Goal: Task Accomplishment & Management: Complete application form

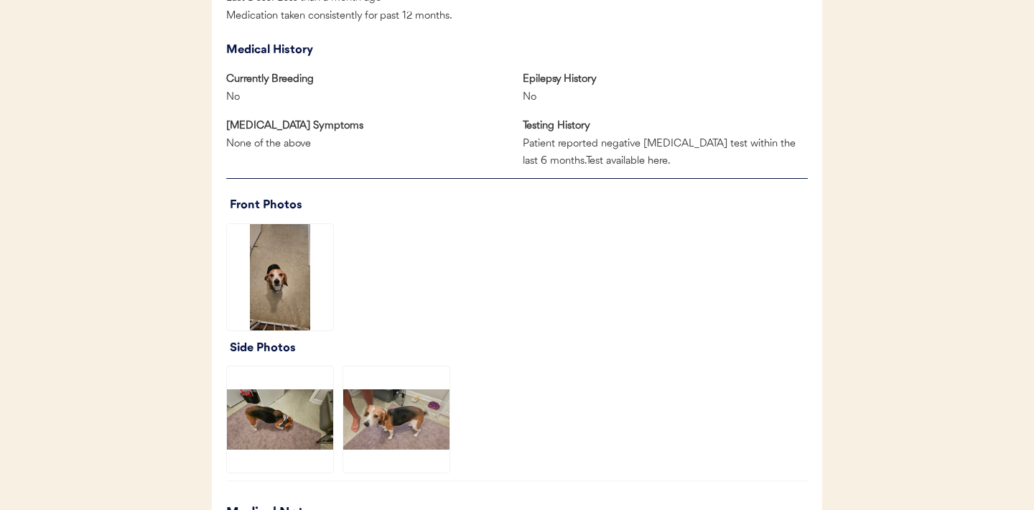
scroll to position [847, 0]
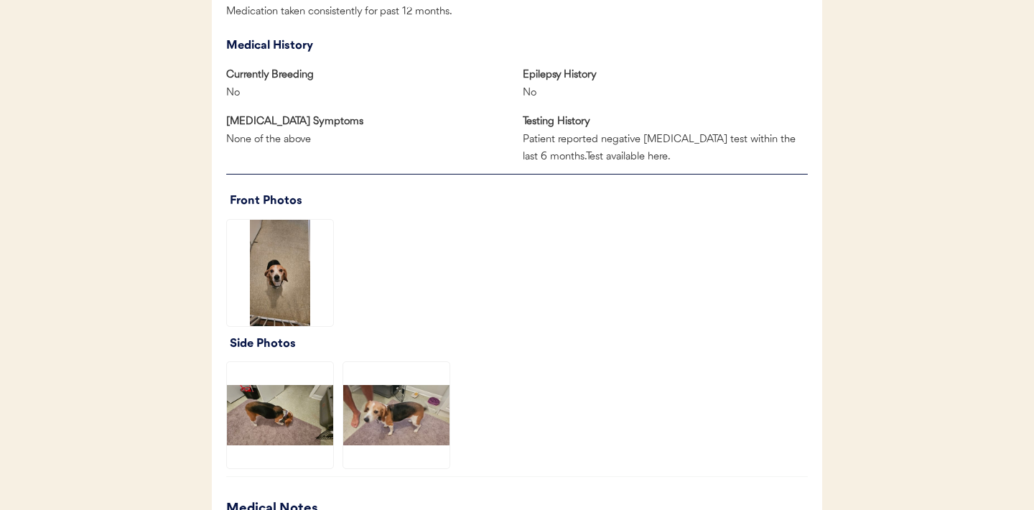
click at [293, 289] on img at bounding box center [280, 273] width 106 height 106
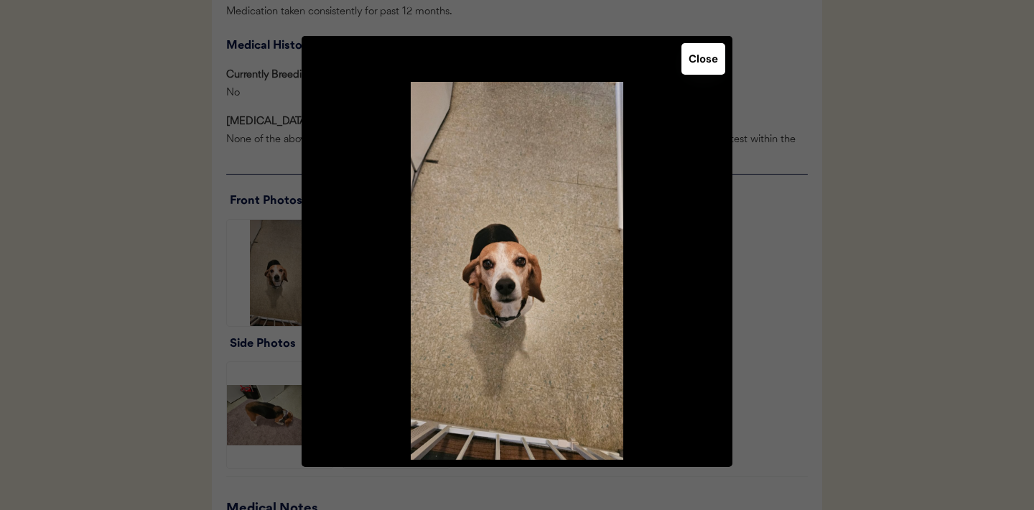
click at [705, 60] on button "Close" at bounding box center [704, 59] width 44 height 32
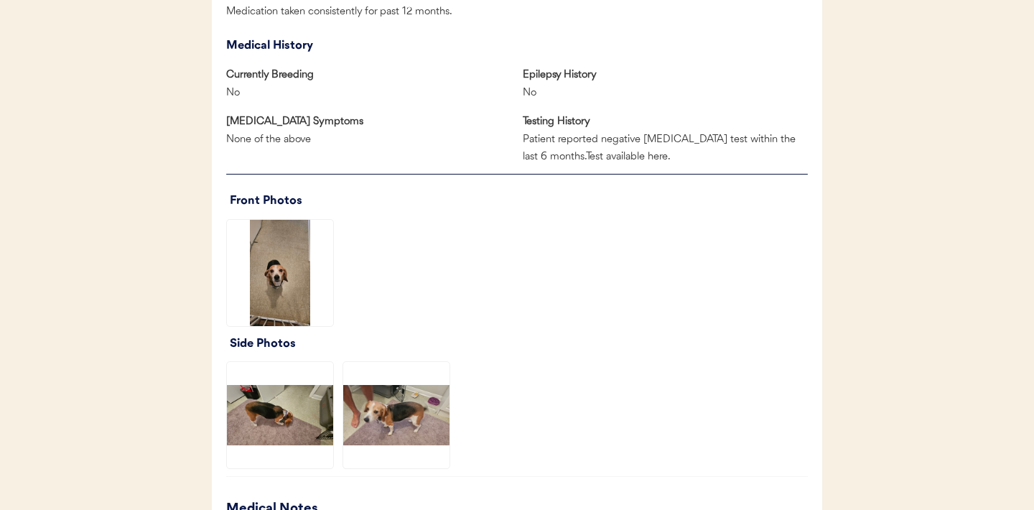
click at [275, 422] on img at bounding box center [280, 415] width 106 height 106
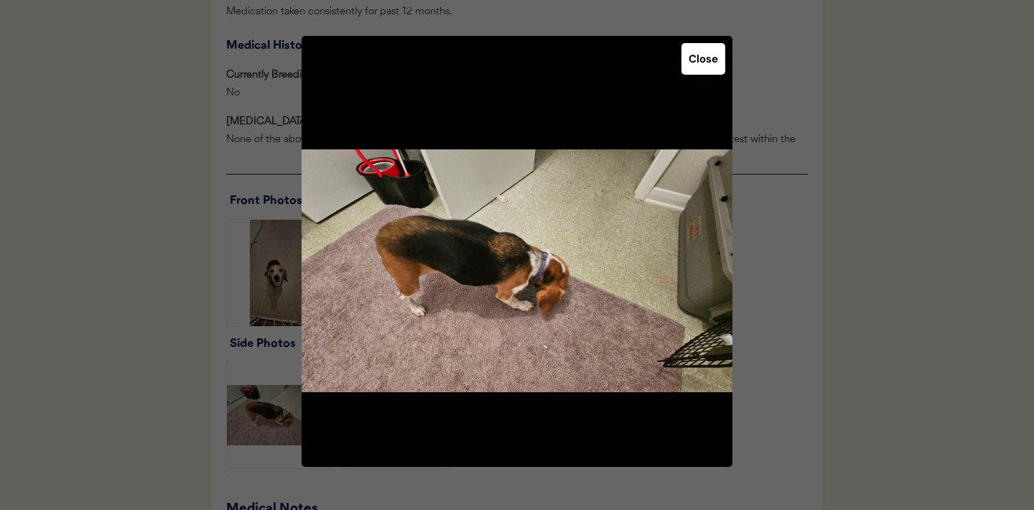
click at [711, 61] on button "Close" at bounding box center [704, 59] width 44 height 32
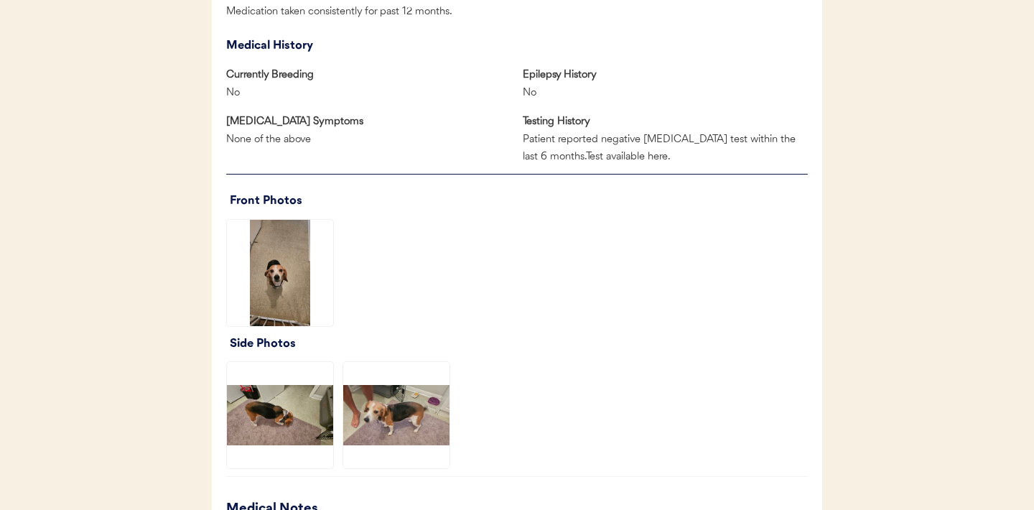
click at [412, 417] on img at bounding box center [396, 415] width 106 height 106
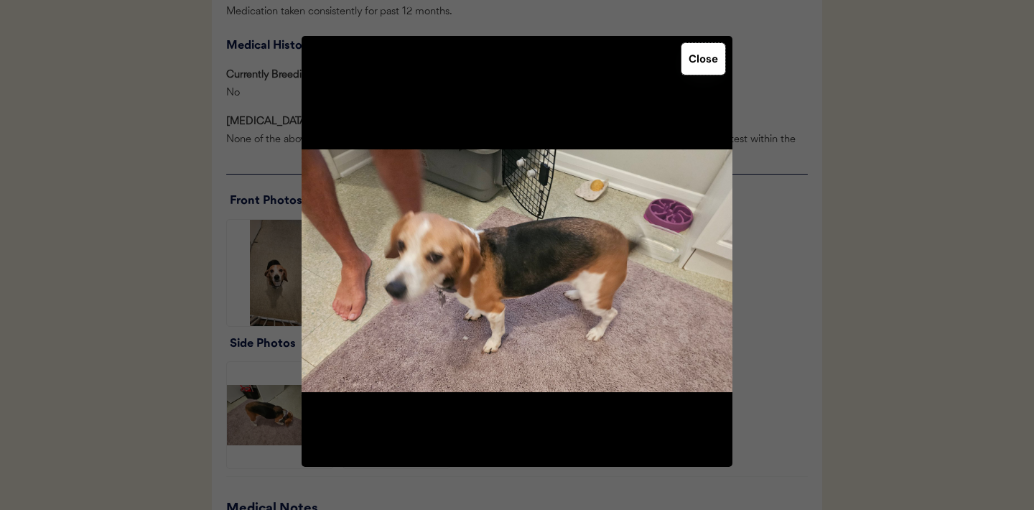
click at [705, 67] on button "Close" at bounding box center [704, 59] width 44 height 32
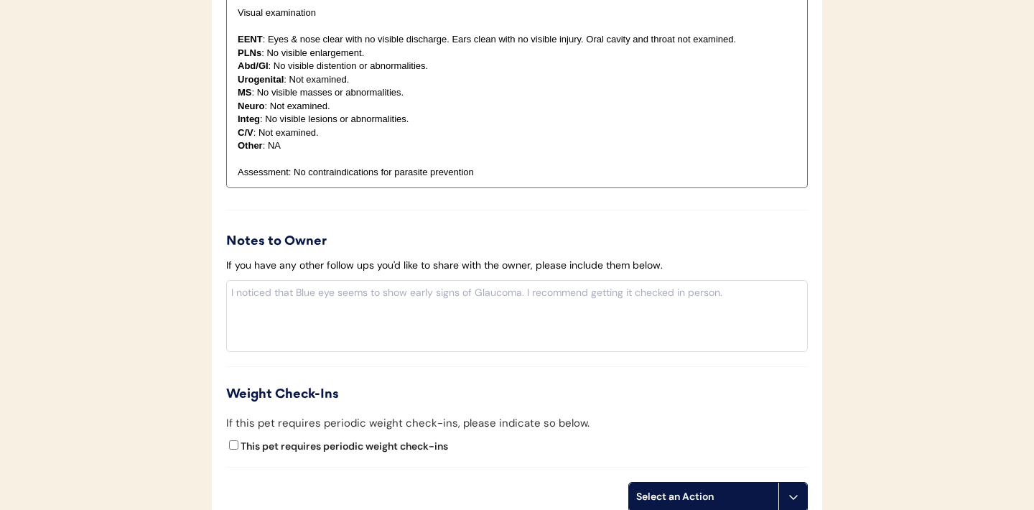
scroll to position [1480, 0]
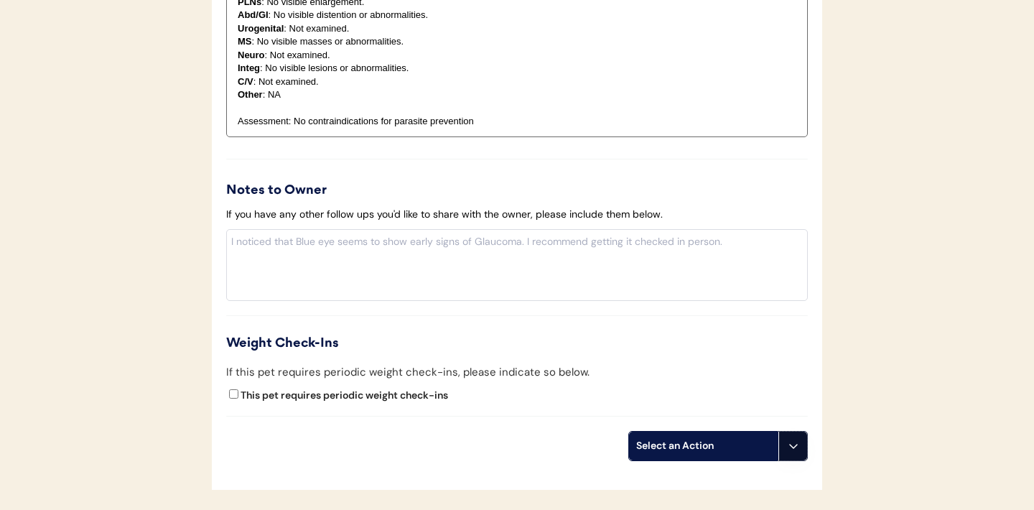
click at [793, 452] on icon at bounding box center [793, 445] width 11 height 11
click at [691, 473] on div "Create a prescription" at bounding box center [701, 475] width 142 height 29
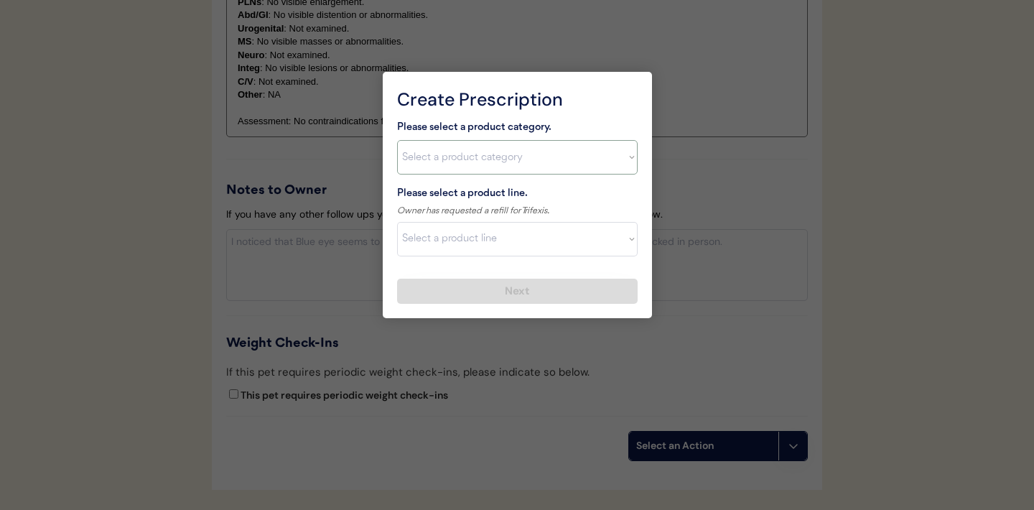
click at [611, 151] on select "Select a product category Allergies Antibiotics Anxiety Combo Parasite Preventi…" at bounding box center [517, 157] width 241 height 34
select select ""combo_parasite_prevention""
click at [628, 249] on select "Select a product line Advantage Multi for Dogs Credelio Quattro NexGard Plus Ne…" at bounding box center [517, 239] width 241 height 34
select select ""Trifexis""
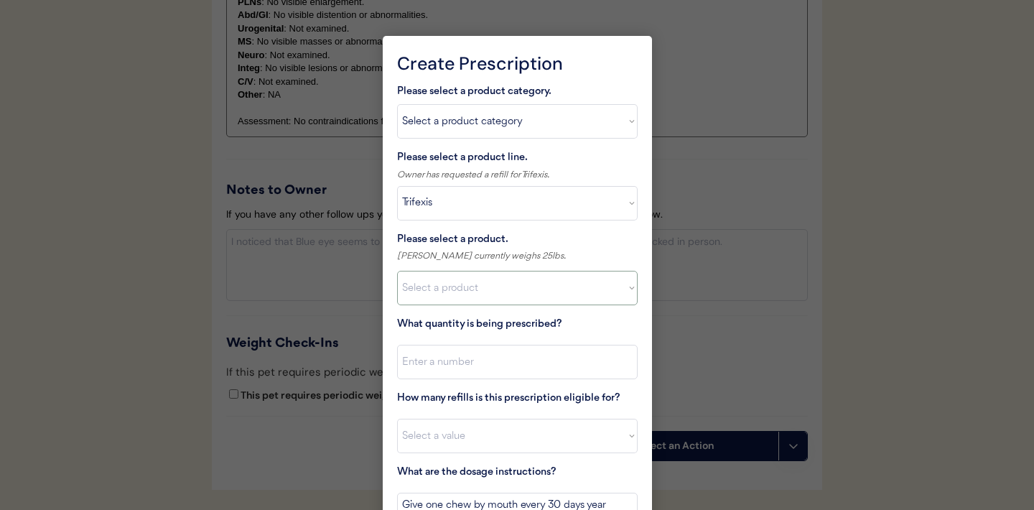
click at [633, 290] on select "Select a product Trifexis, 5 - 10lbs Trifexis, 10.1 - 20lbs Trifexis, 20.1 - 40…" at bounding box center [517, 288] width 241 height 34
select select ""1348695171700984260__LOOKUP__1721397855582x191813163916400030""
click at [560, 363] on input "input" at bounding box center [517, 362] width 241 height 34
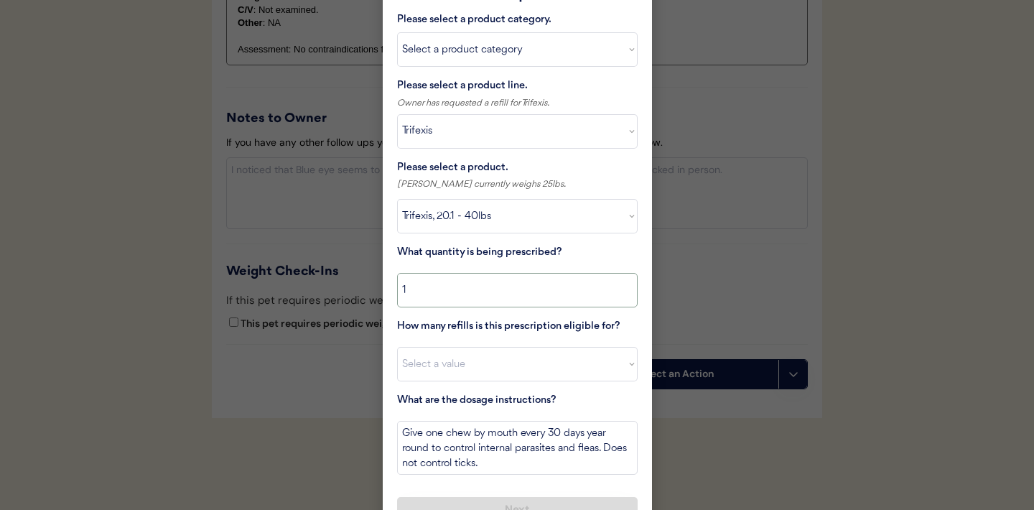
type input "1"
click at [506, 366] on select "Select a value 0 1 2 3 4 5 6 7 8 9 10 11" at bounding box center [517, 364] width 241 height 34
select select "11"
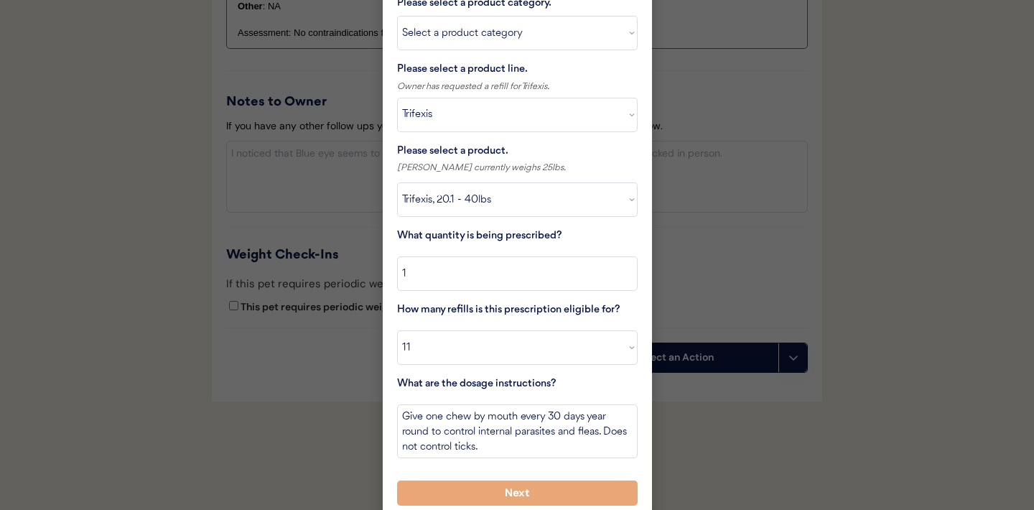
scroll to position [1604, 0]
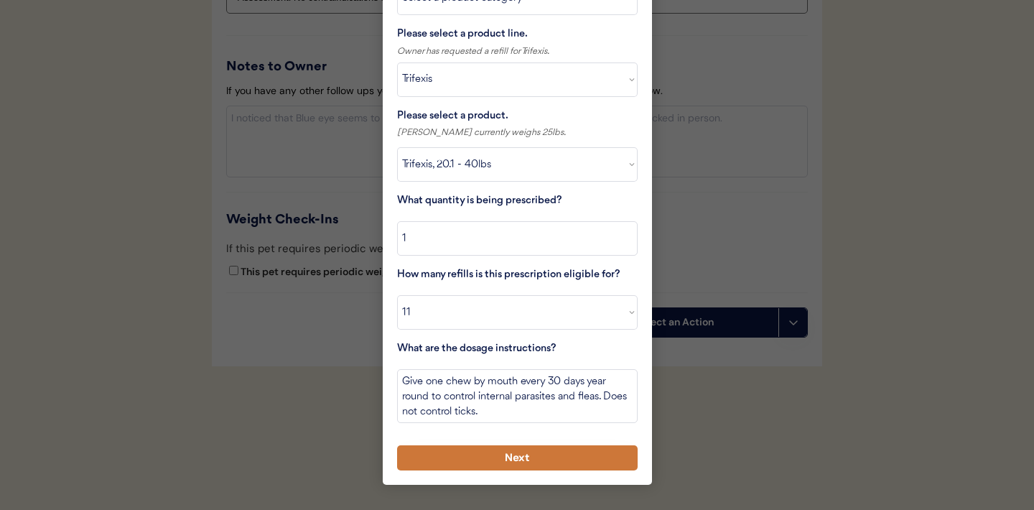
click at [507, 455] on button "Next" at bounding box center [517, 457] width 241 height 25
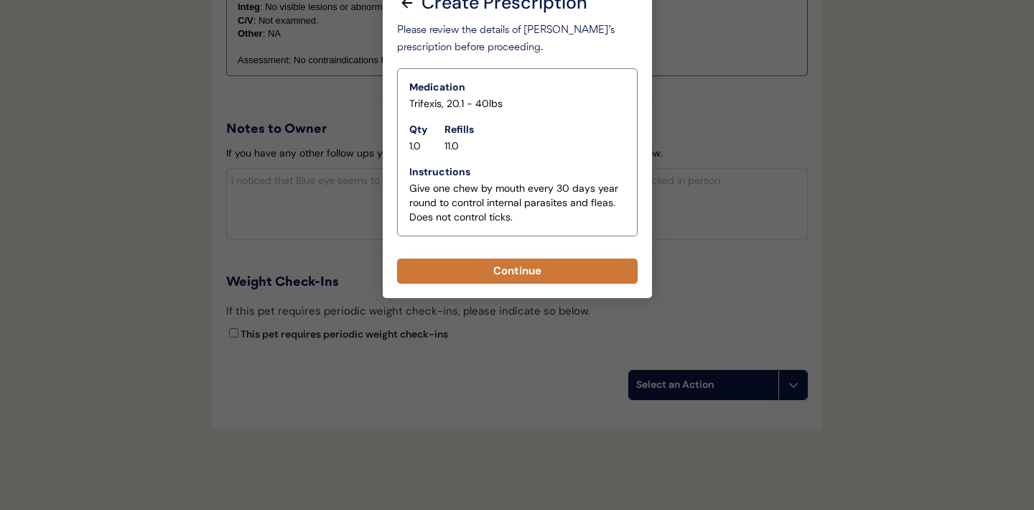
click at [529, 272] on button "Continue" at bounding box center [517, 271] width 241 height 25
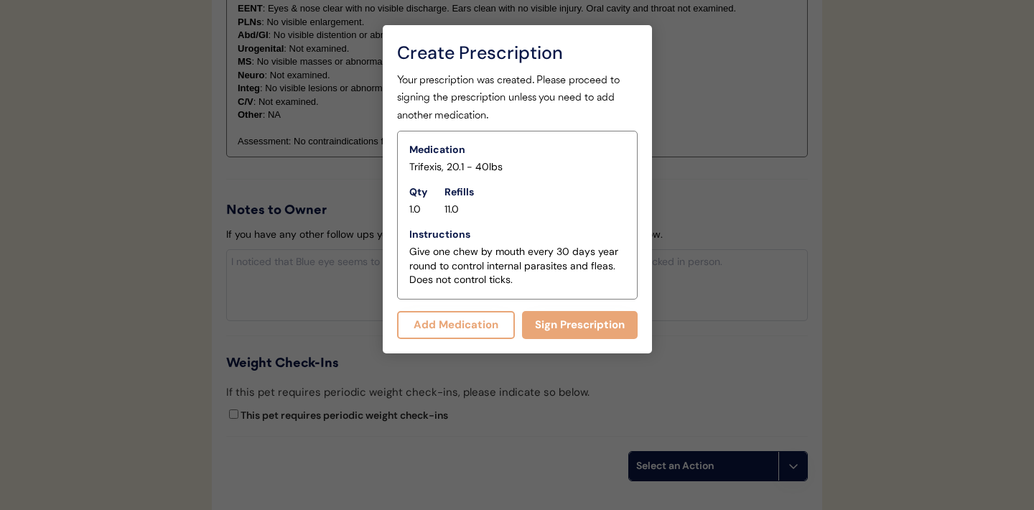
scroll to position [1492, 0]
click at [567, 323] on button "Sign Prescription" at bounding box center [580, 324] width 116 height 28
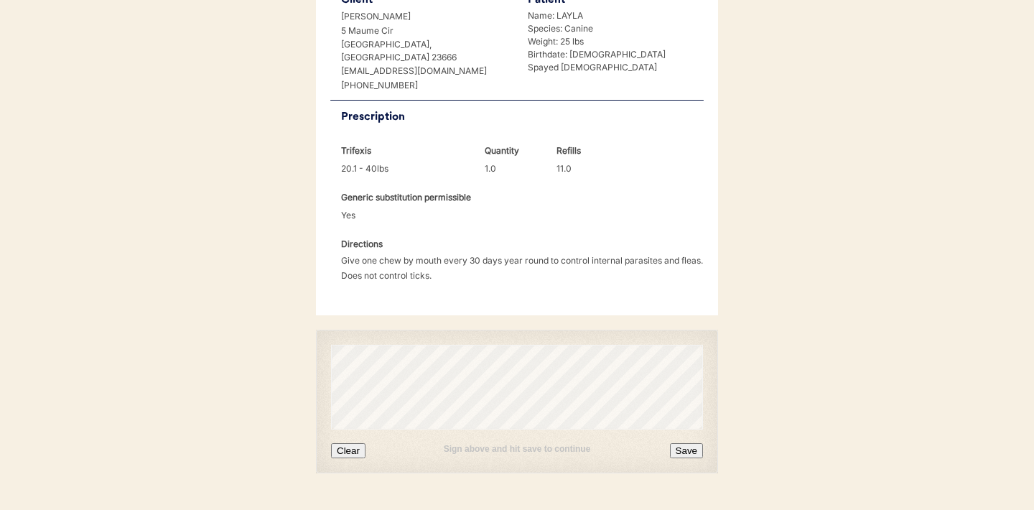
scroll to position [369, 0]
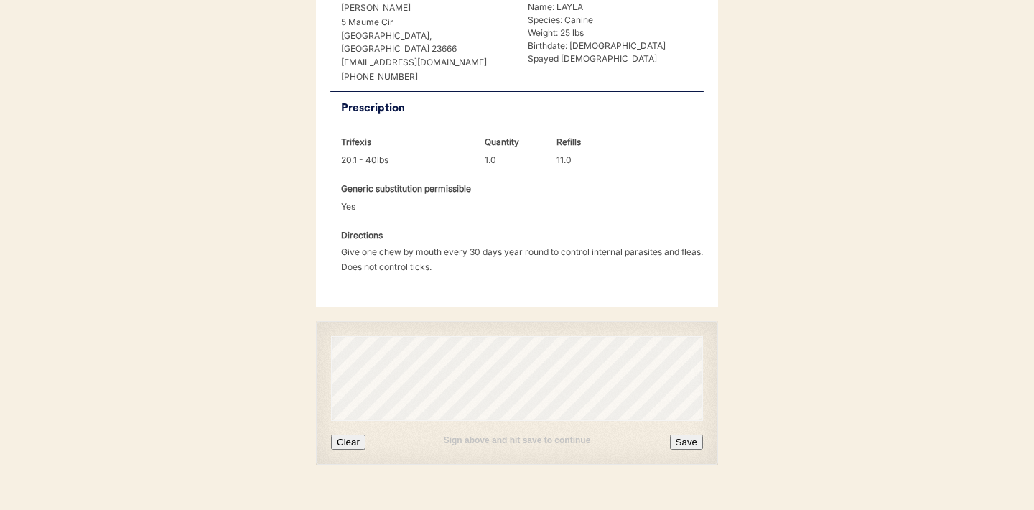
click at [356, 435] on button "Clear" at bounding box center [348, 442] width 34 height 15
click at [358, 435] on button "Clear" at bounding box center [348, 442] width 34 height 15
click at [696, 435] on button "Save" at bounding box center [686, 442] width 33 height 15
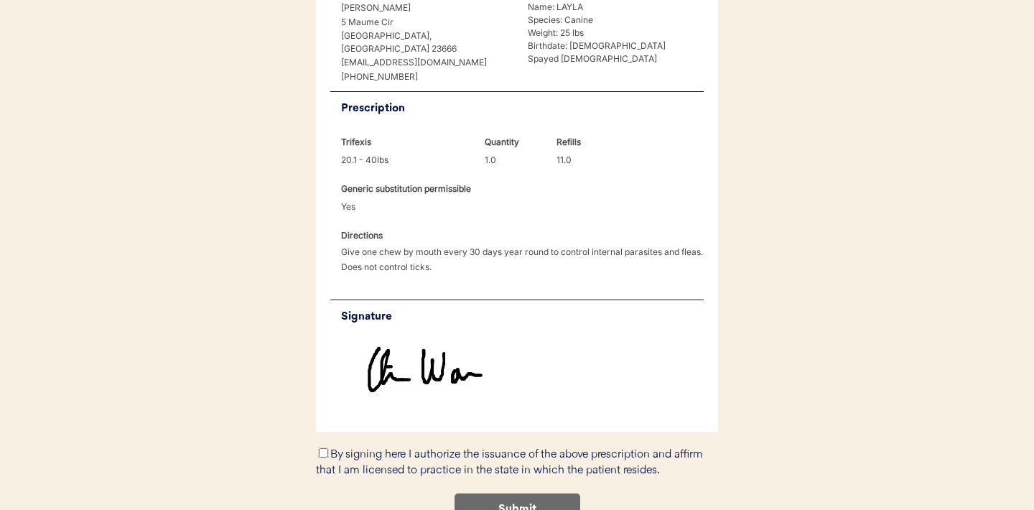
click at [322, 448] on input "By signing here I authorize the issuance of the above prescription and affirm t…" at bounding box center [323, 452] width 9 height 9
checkbox input "true"
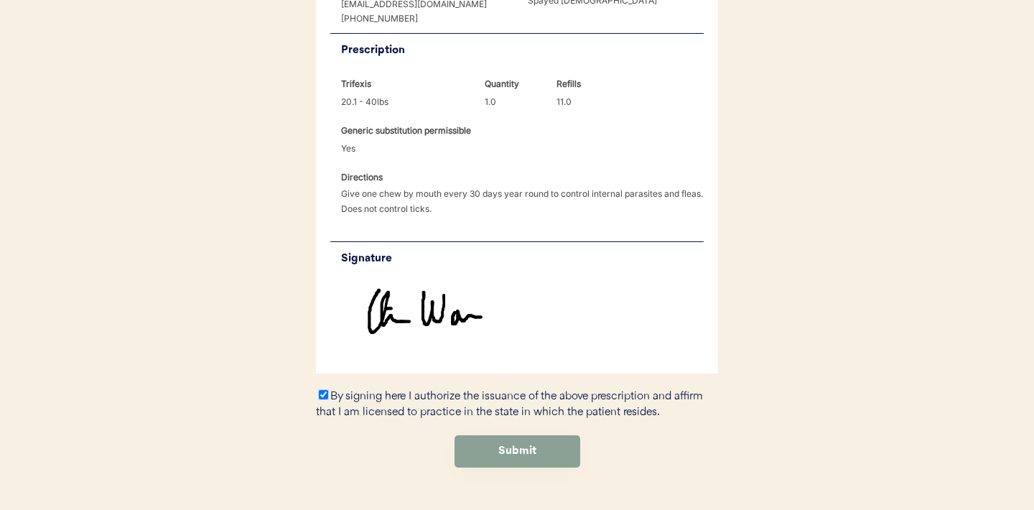
scroll to position [430, 0]
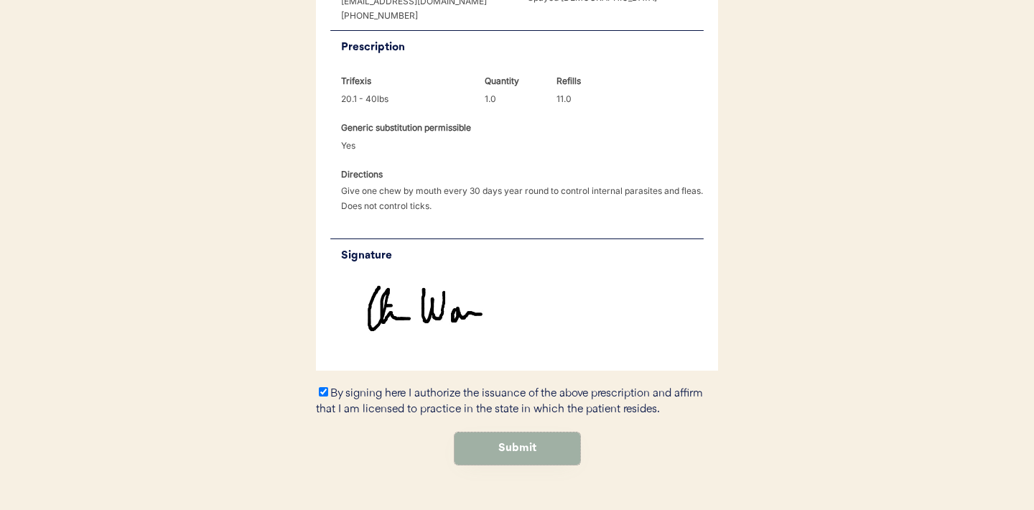
click at [501, 432] on button "Submit" at bounding box center [518, 448] width 126 height 32
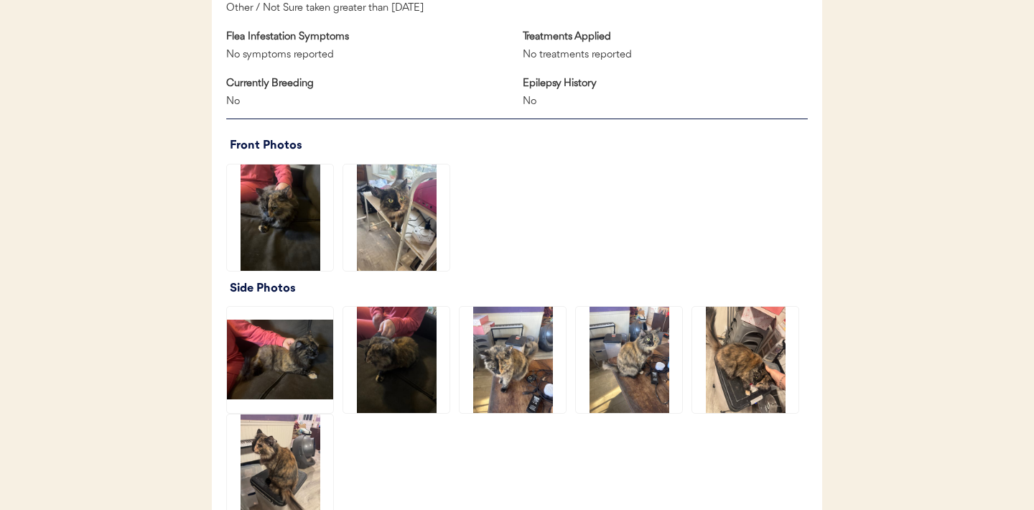
scroll to position [896, 0]
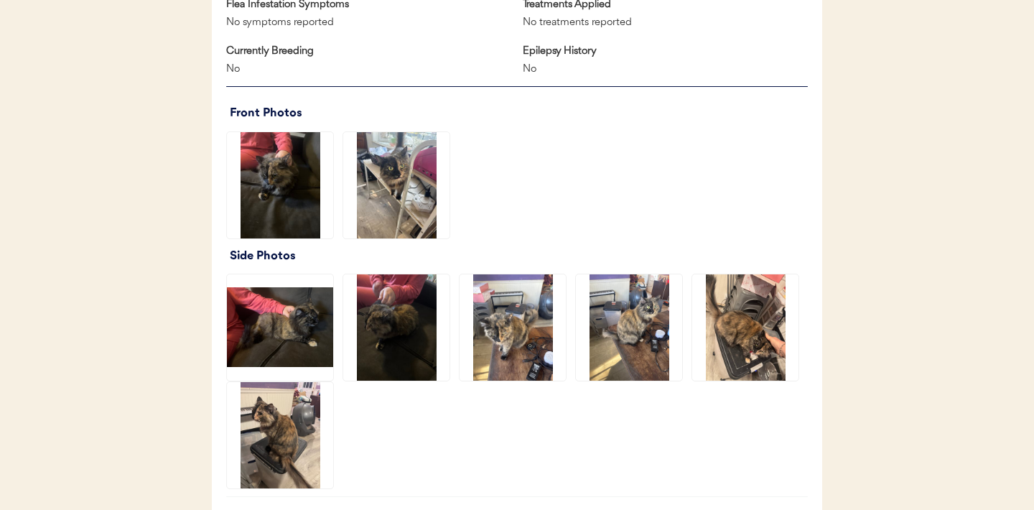
click at [282, 435] on img at bounding box center [280, 435] width 106 height 106
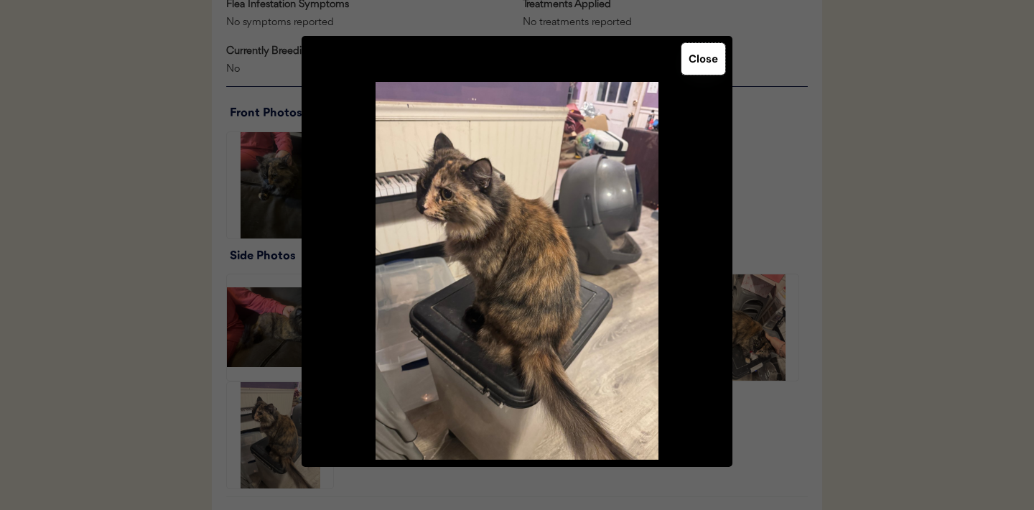
click at [709, 67] on button "Close" at bounding box center [704, 59] width 44 height 32
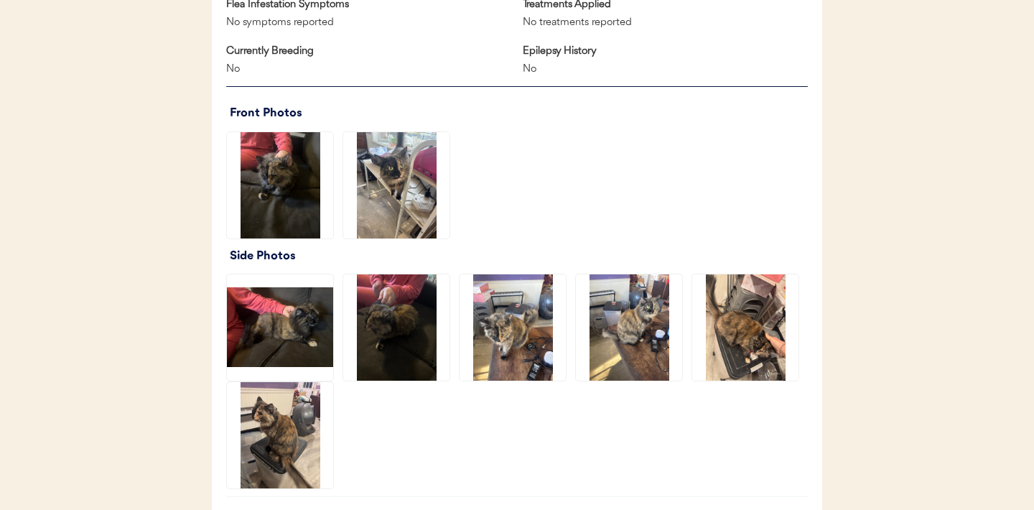
click at [774, 325] on img at bounding box center [745, 327] width 106 height 106
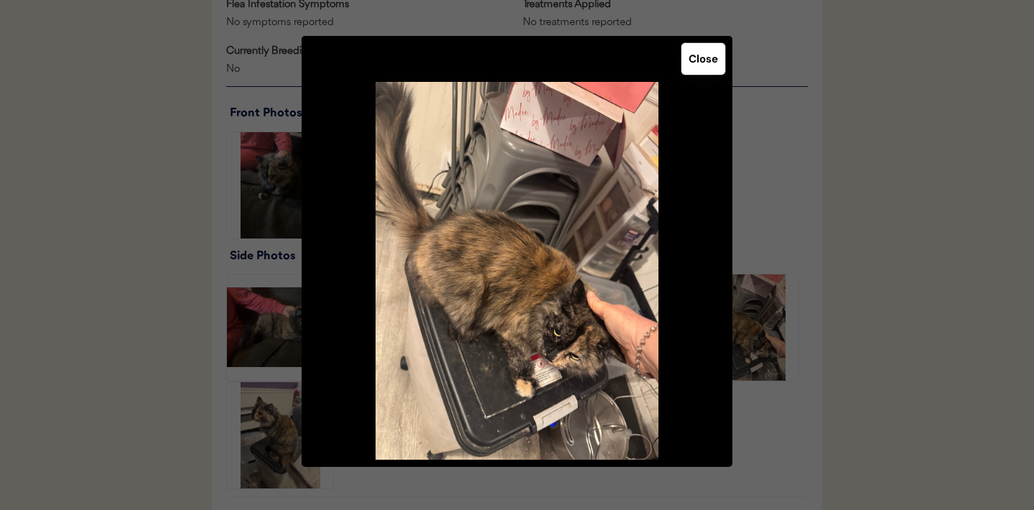
click at [695, 71] on button "Close" at bounding box center [704, 59] width 44 height 32
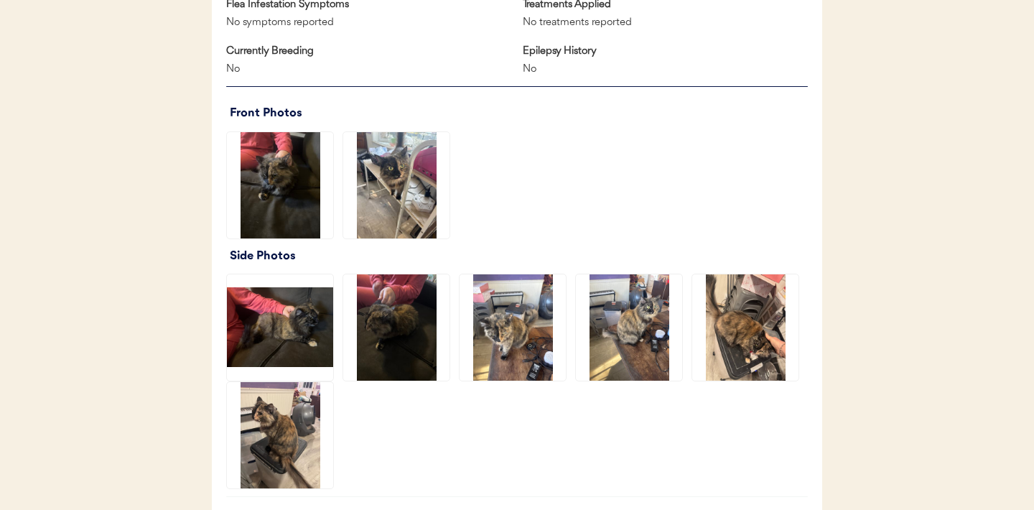
click at [627, 317] on img at bounding box center [629, 327] width 106 height 106
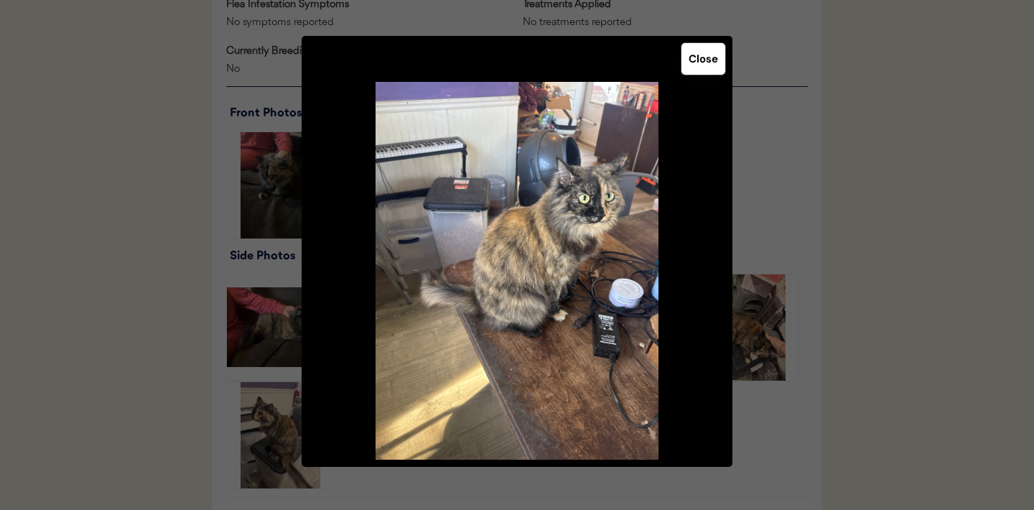
click at [704, 60] on button "Close" at bounding box center [704, 59] width 44 height 32
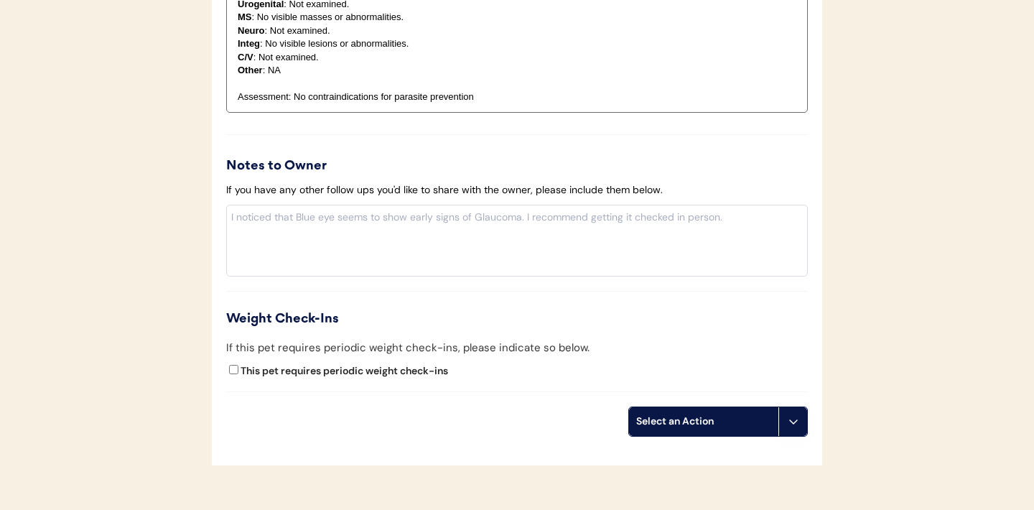
scroll to position [1578, 0]
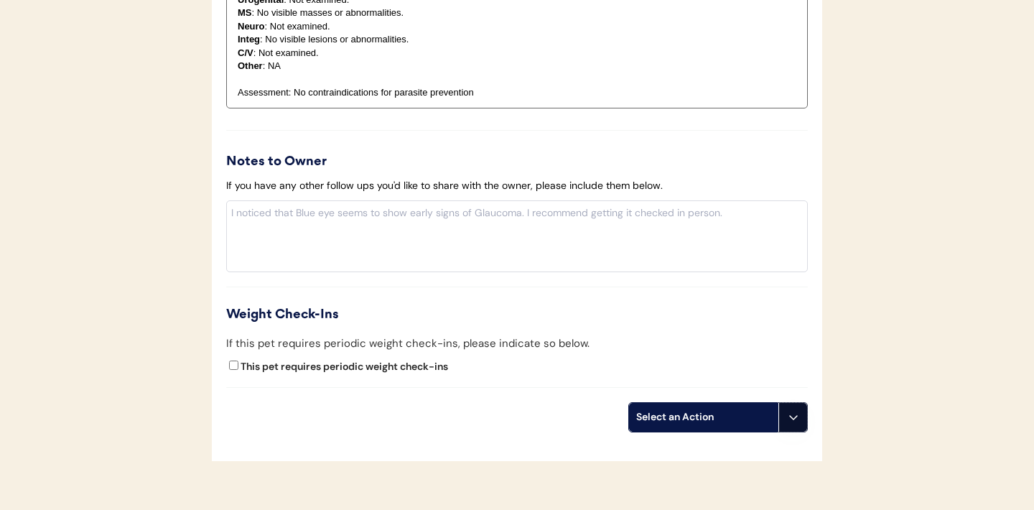
click at [784, 424] on button at bounding box center [793, 417] width 29 height 29
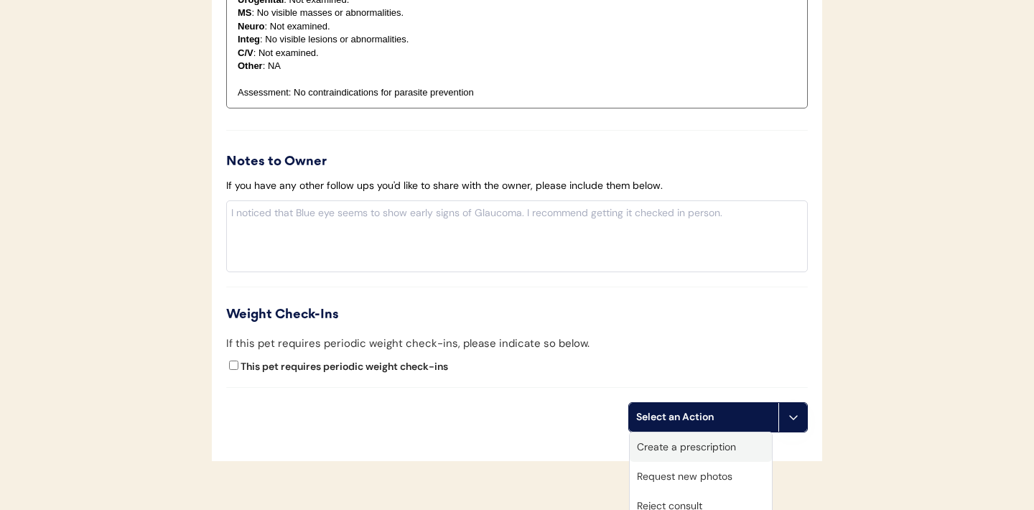
click at [677, 452] on div "Create a prescription" at bounding box center [701, 446] width 142 height 29
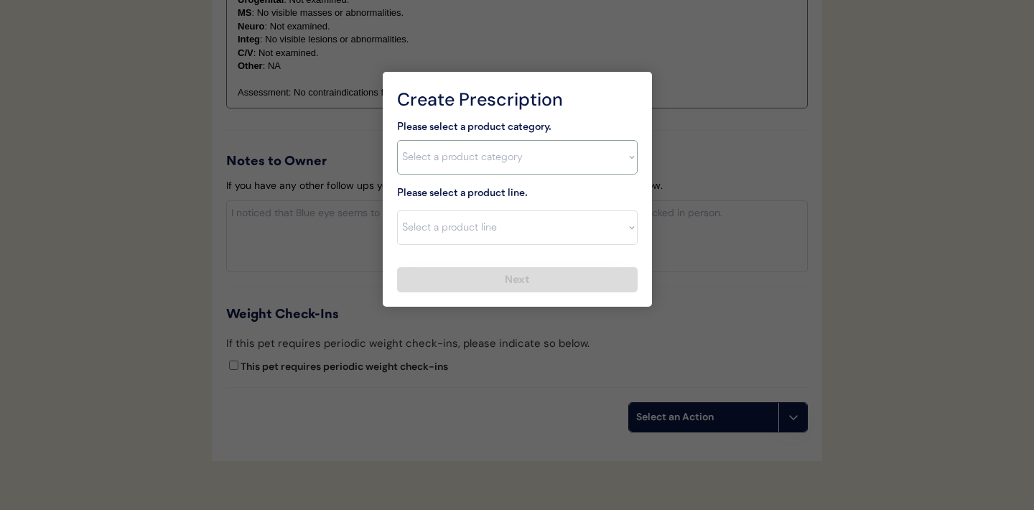
click at [626, 167] on select "Select a product category Allergies Antibiotics Anxiety Combo Parasite Preventi…" at bounding box center [517, 157] width 241 height 34
select select ""flea___tick""
click at [614, 235] on select "Select a product line Bravecto Topical for Cats Credelio for Cats" at bounding box center [517, 227] width 241 height 34
select select ""Credelio for Cats""
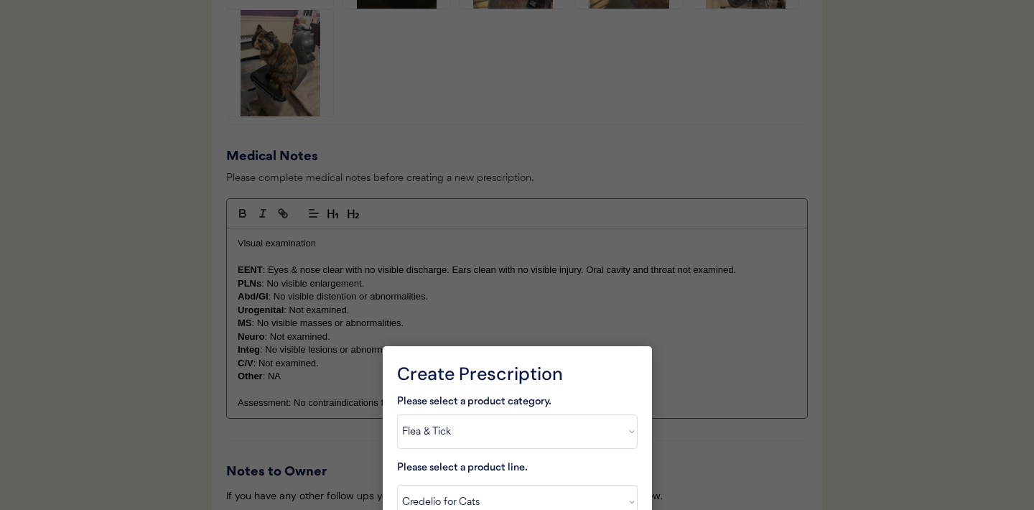
scroll to position [1673, 0]
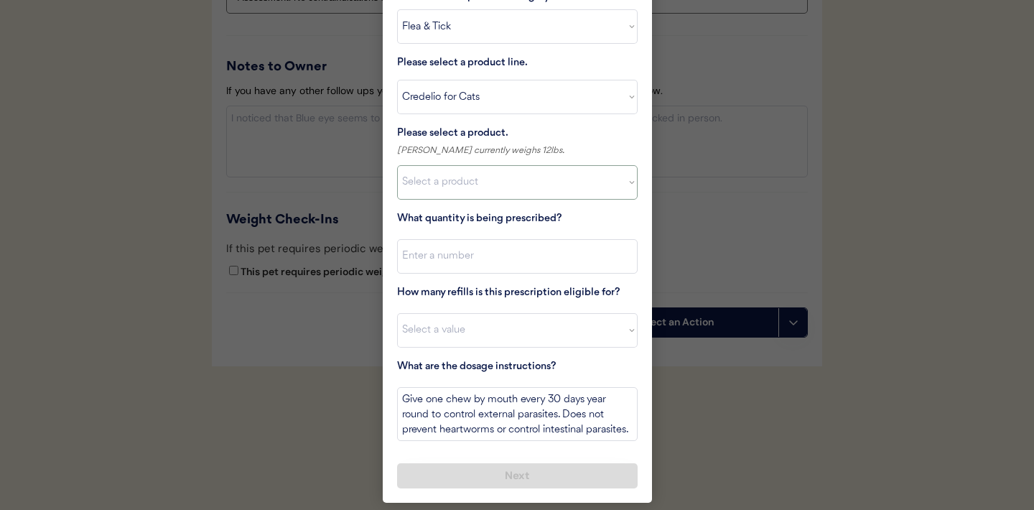
click at [633, 192] on select "Select a product Credelio for Cats, 2 - 4lbs Credelio for Cats, 4.1 - 17lbs" at bounding box center [517, 182] width 241 height 34
select select ""1348695171700984260__LOOKUP__1670802308248x841506022521419000""
click at [490, 254] on input "input" at bounding box center [517, 256] width 241 height 34
type input "1"
click at [465, 340] on select "Select a value 0 1 2 3 4 5 6 7 8 9 10 11" at bounding box center [517, 330] width 241 height 34
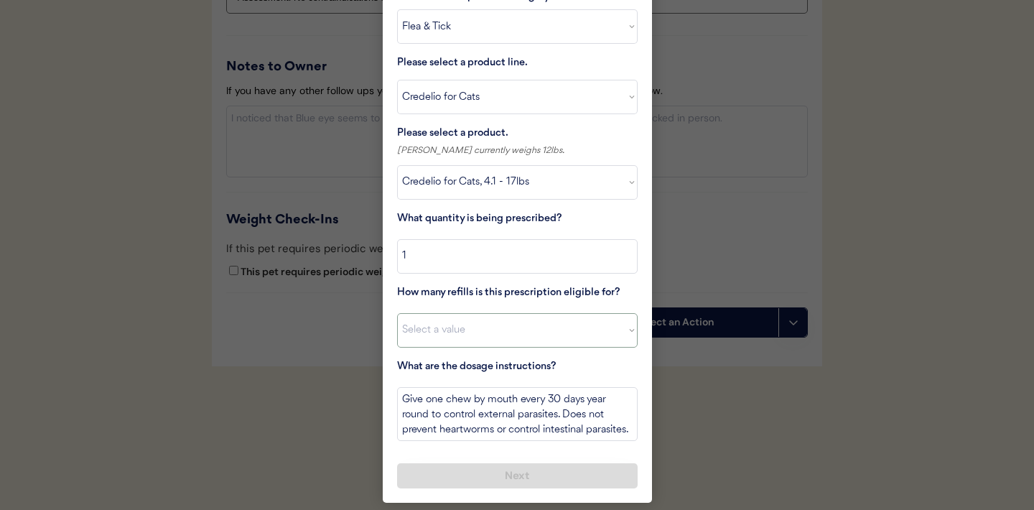
select select "11"
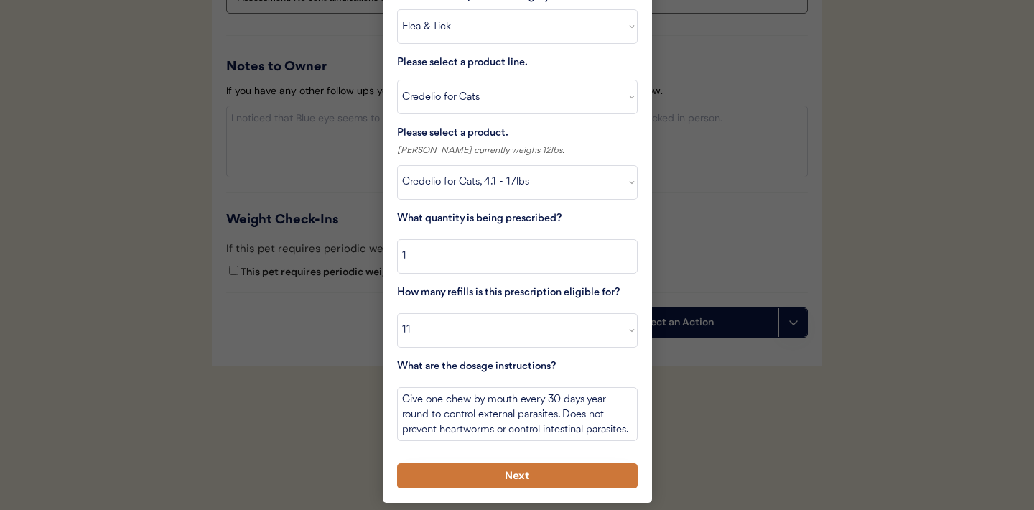
click at [483, 478] on button "Next" at bounding box center [517, 475] width 241 height 25
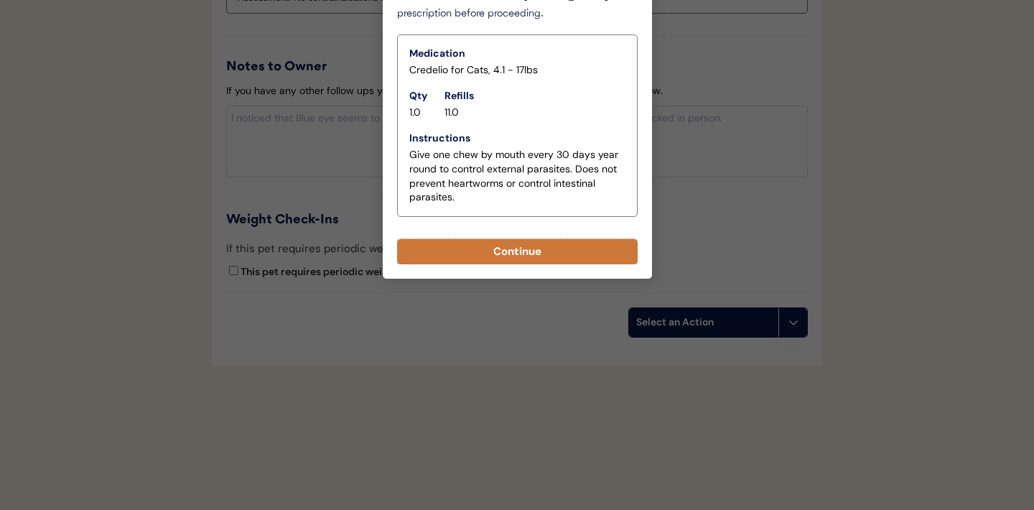
click at [524, 253] on button "Continue" at bounding box center [517, 251] width 241 height 25
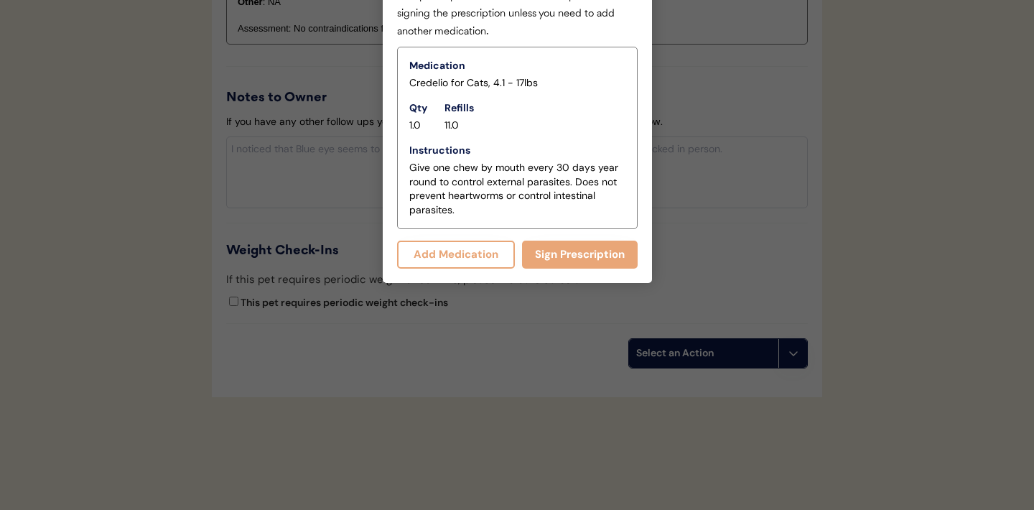
scroll to position [1704, 0]
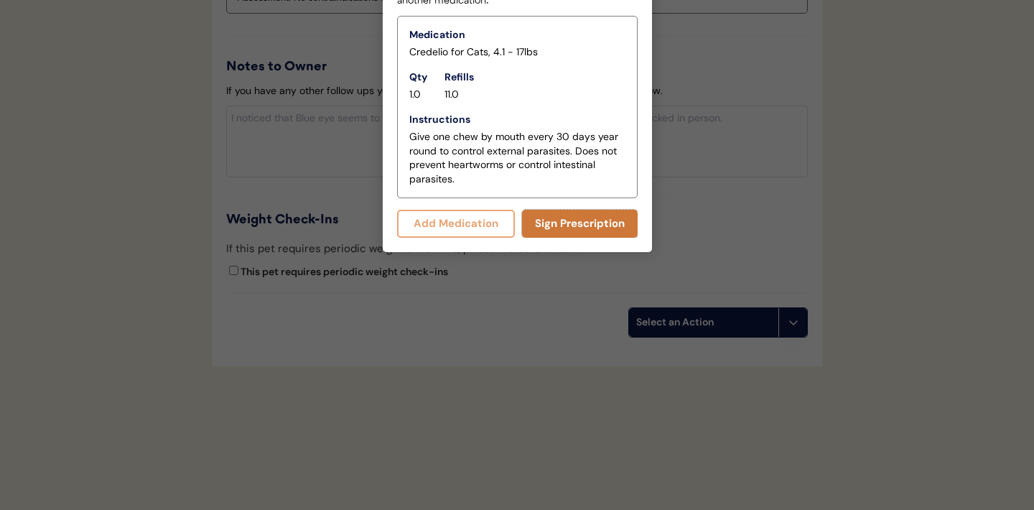
click at [563, 228] on button "Sign Prescription" at bounding box center [580, 224] width 116 height 28
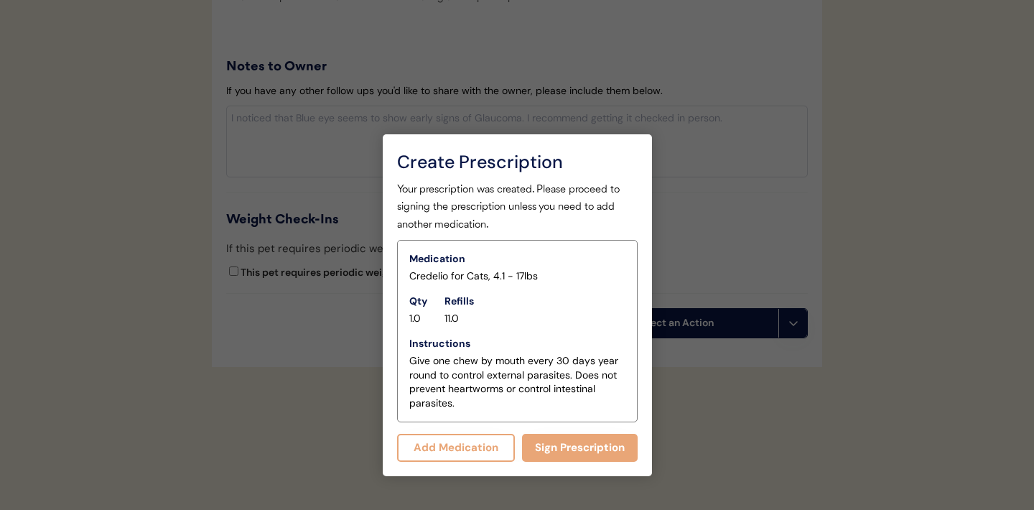
scroll to position [1691, 0]
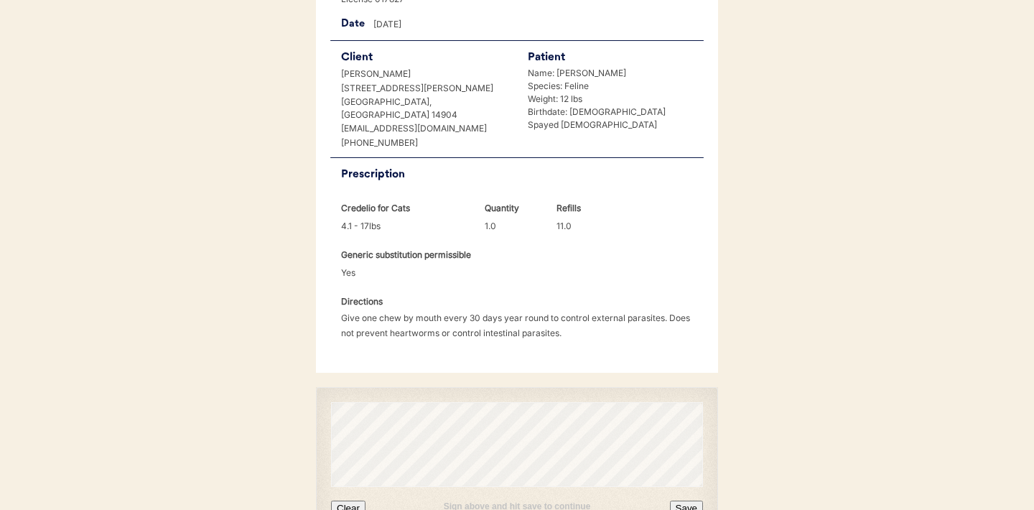
scroll to position [369, 0]
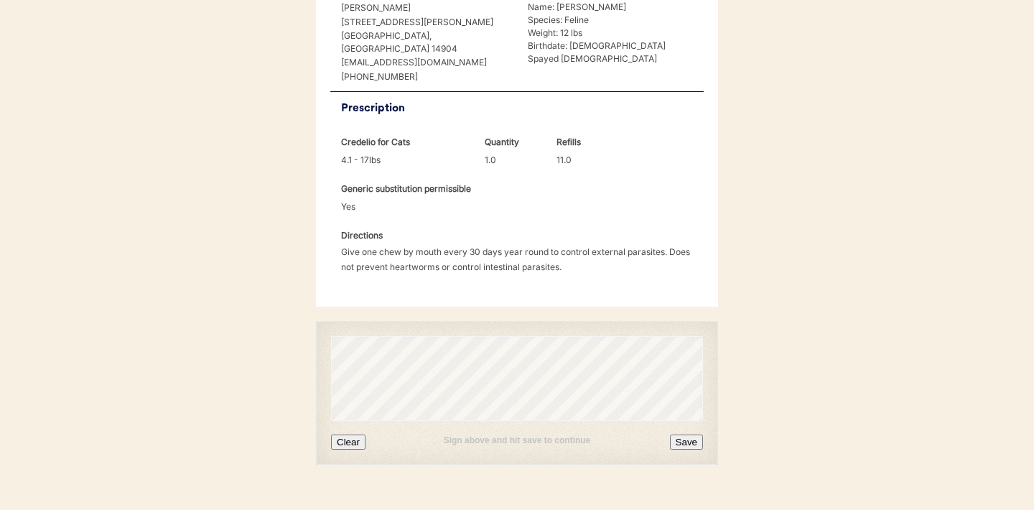
click at [349, 435] on button "Clear" at bounding box center [348, 442] width 34 height 15
click at [687, 435] on button "Save" at bounding box center [686, 442] width 33 height 15
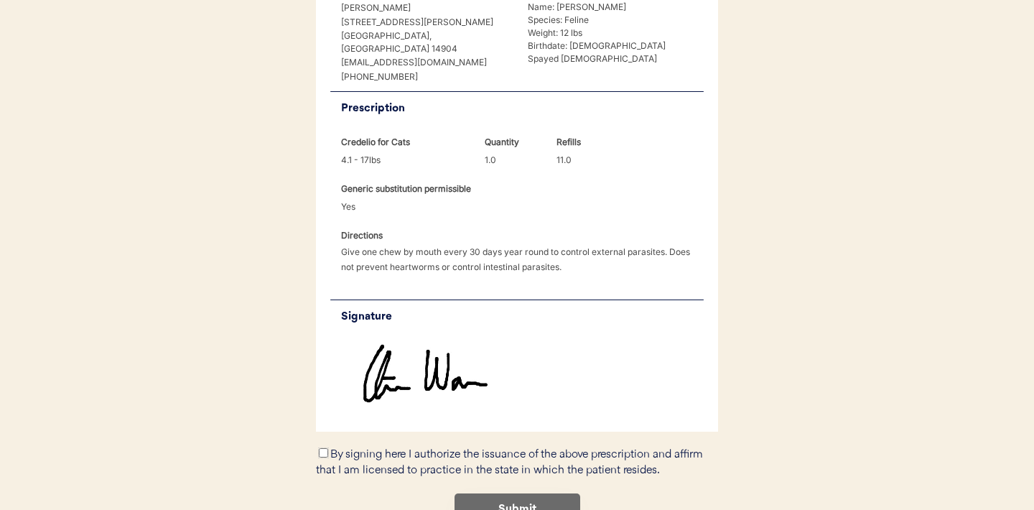
click at [322, 448] on input "By signing here I authorize the issuance of the above prescription and affirm t…" at bounding box center [323, 452] width 9 height 9
checkbox input "true"
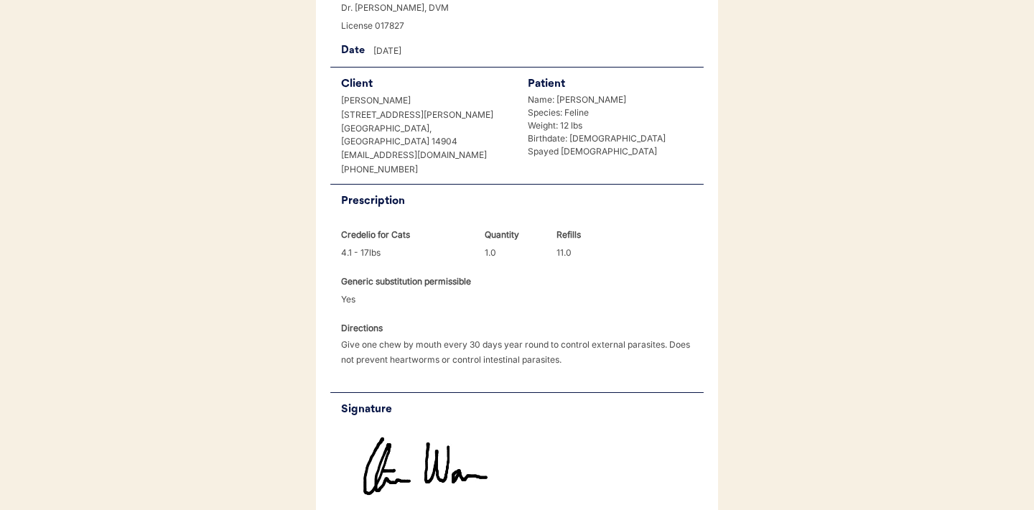
scroll to position [430, 0]
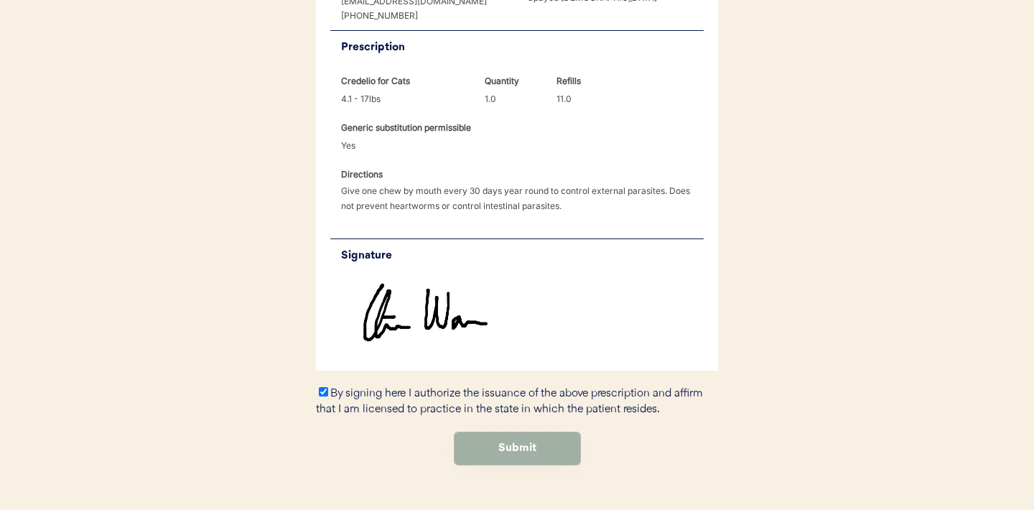
click at [516, 432] on button "Submit" at bounding box center [518, 448] width 126 height 32
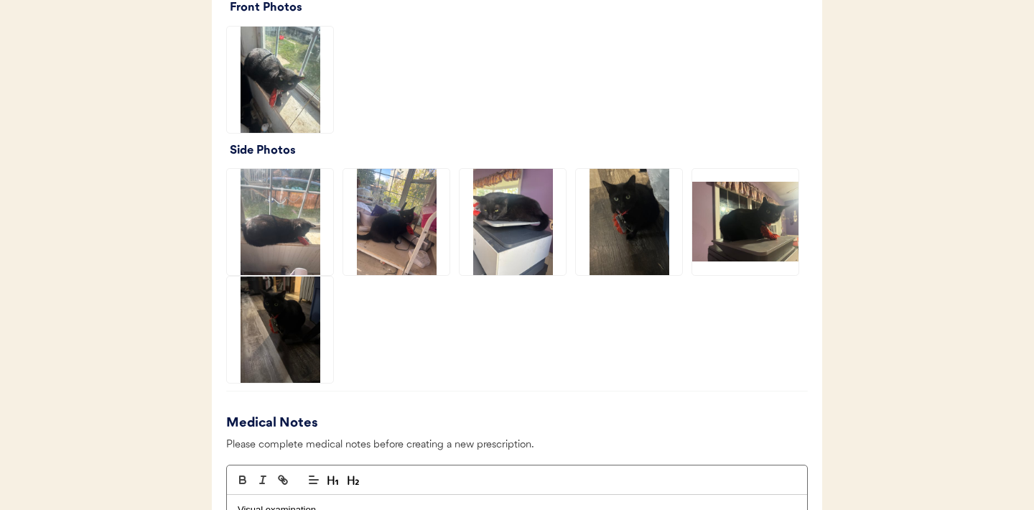
scroll to position [993, 0]
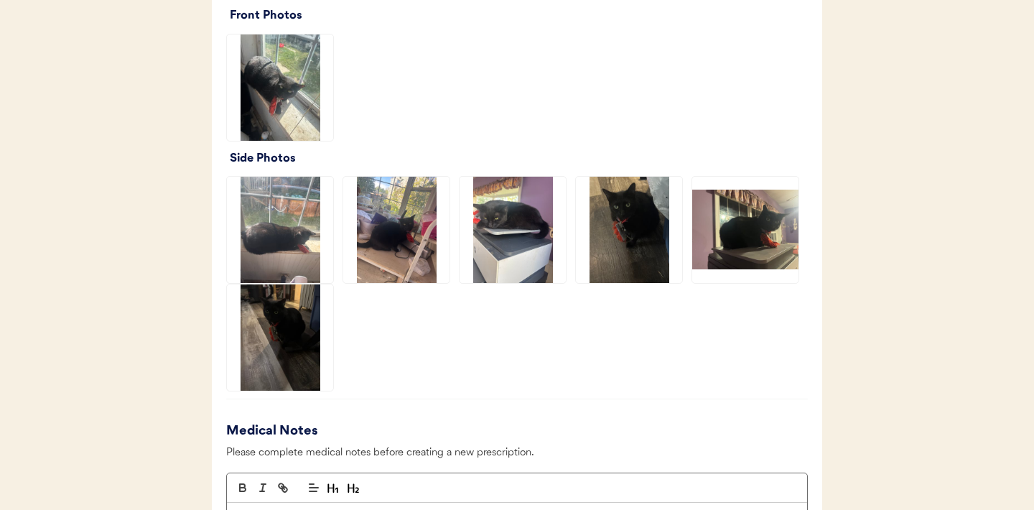
click at [275, 359] on img at bounding box center [280, 337] width 106 height 106
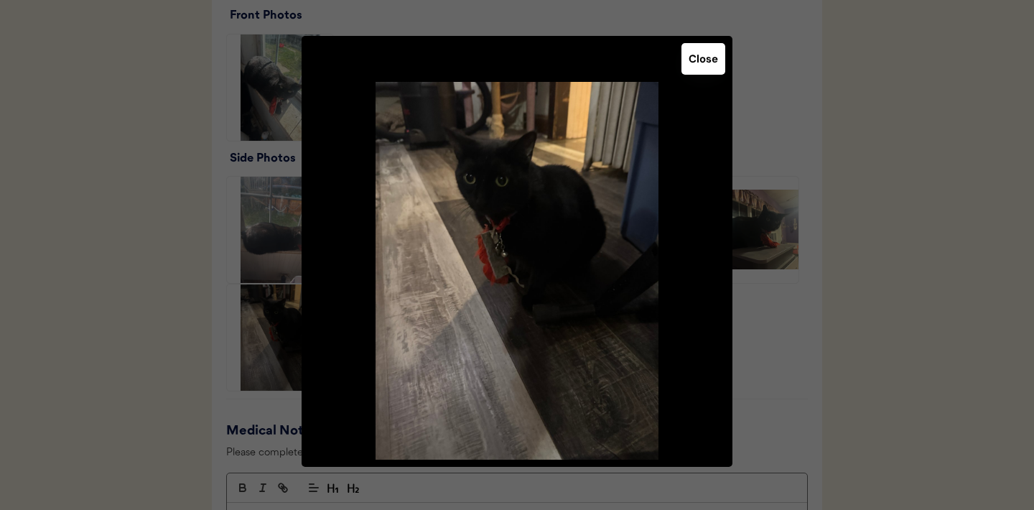
click at [700, 60] on button "Close" at bounding box center [704, 59] width 44 height 32
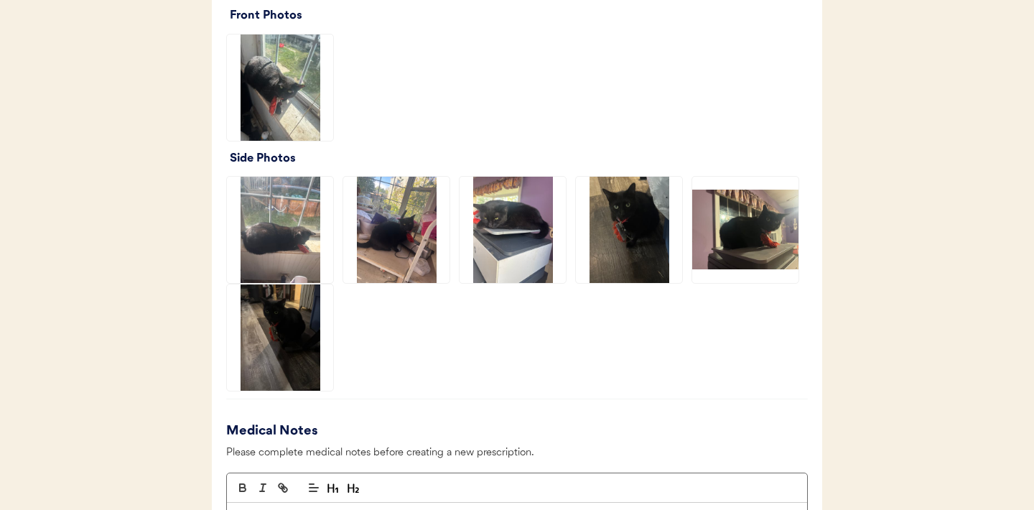
click at [766, 239] on img at bounding box center [745, 230] width 106 height 106
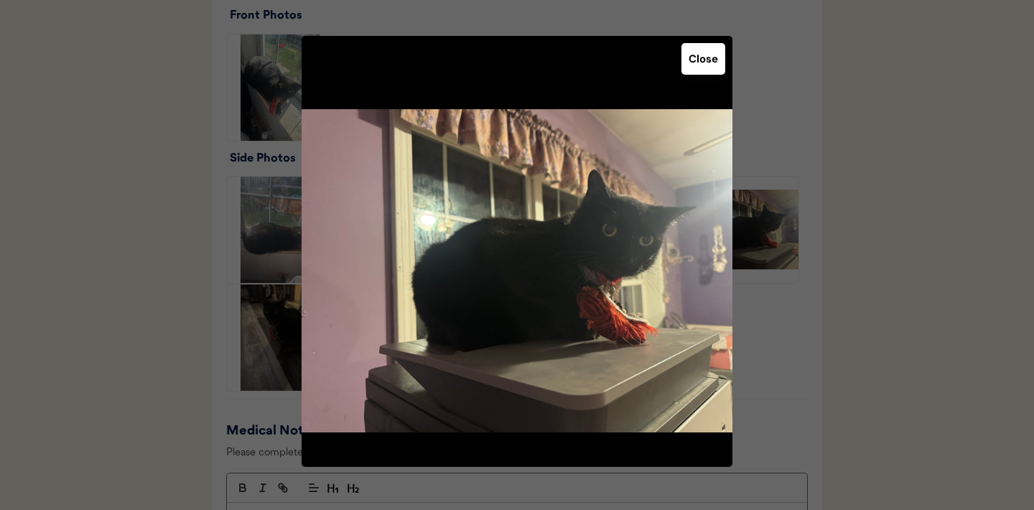
click at [702, 60] on button "Close" at bounding box center [704, 59] width 44 height 32
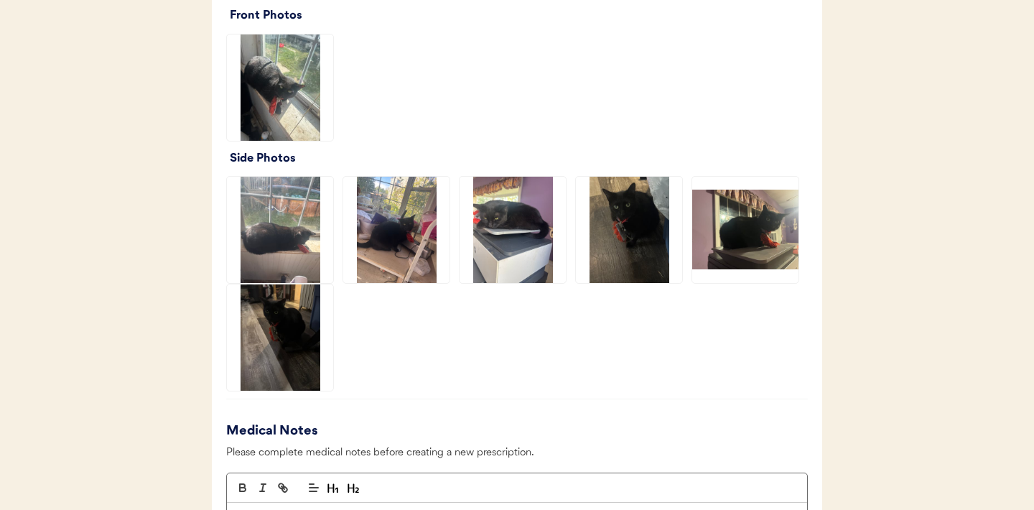
click at [495, 202] on img at bounding box center [513, 230] width 106 height 106
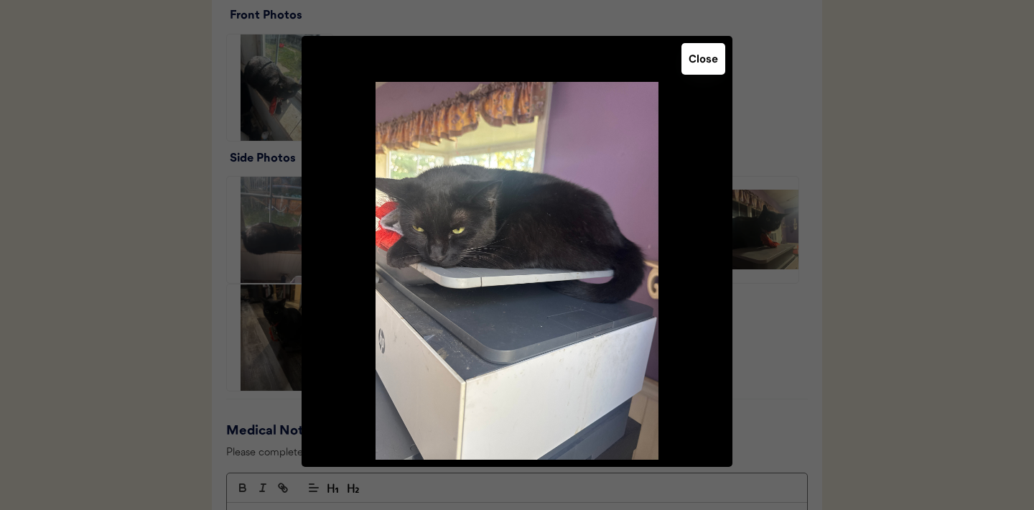
click at [705, 55] on button "Close" at bounding box center [704, 59] width 44 height 32
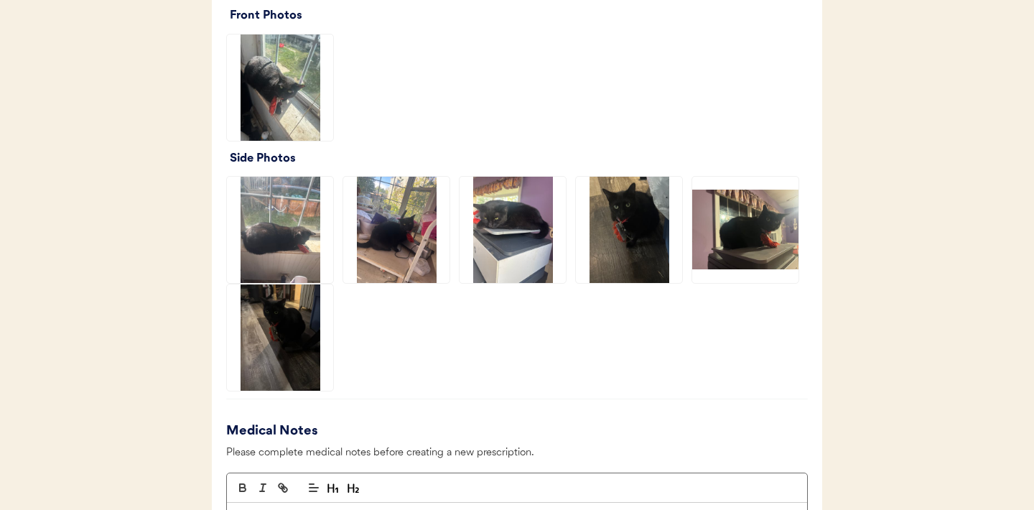
click at [434, 241] on img at bounding box center [396, 230] width 106 height 106
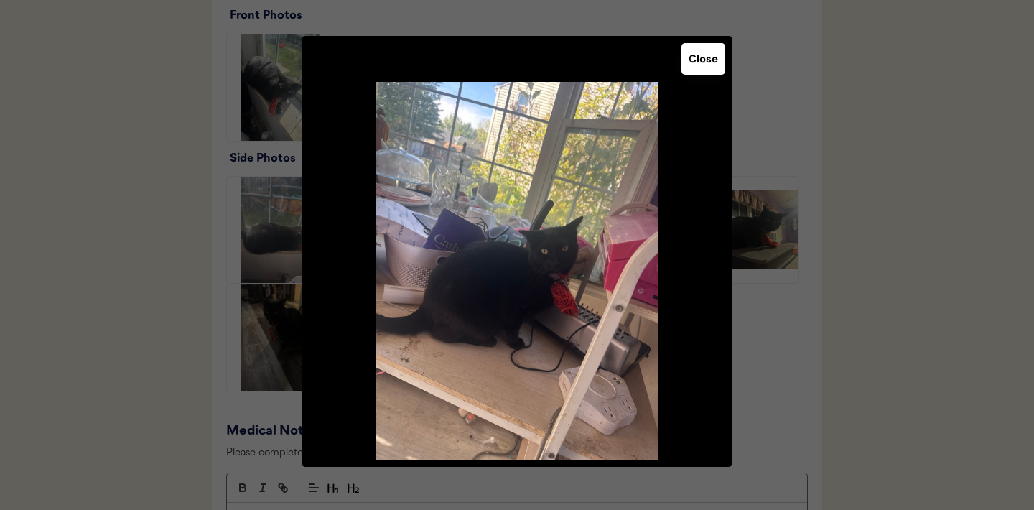
click at [692, 69] on button "Close" at bounding box center [704, 59] width 44 height 32
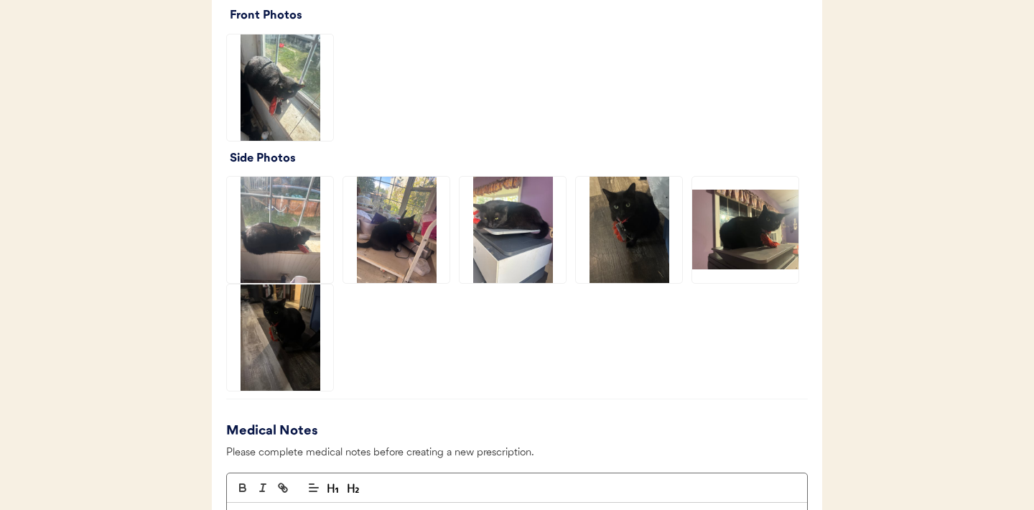
click at [618, 241] on img at bounding box center [629, 230] width 106 height 106
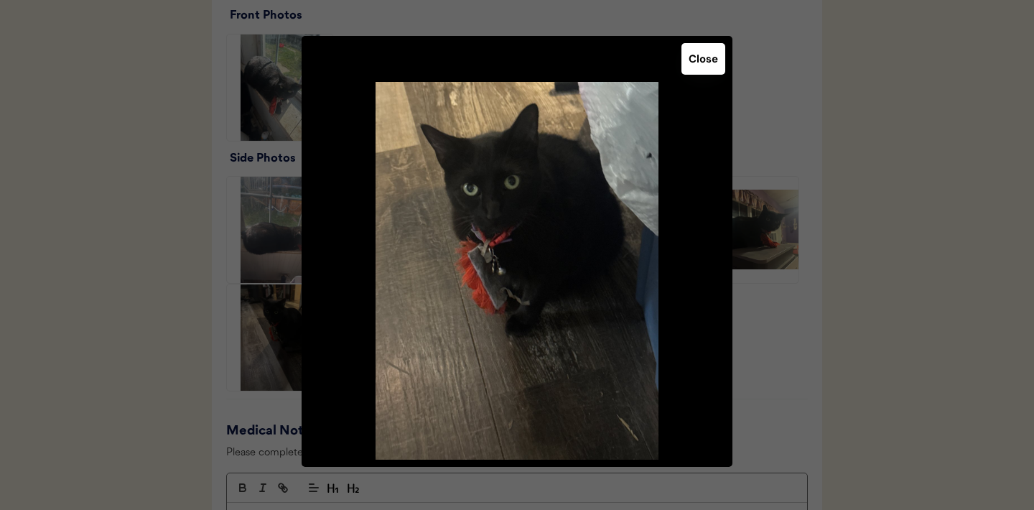
click at [704, 62] on button "Close" at bounding box center [704, 59] width 44 height 32
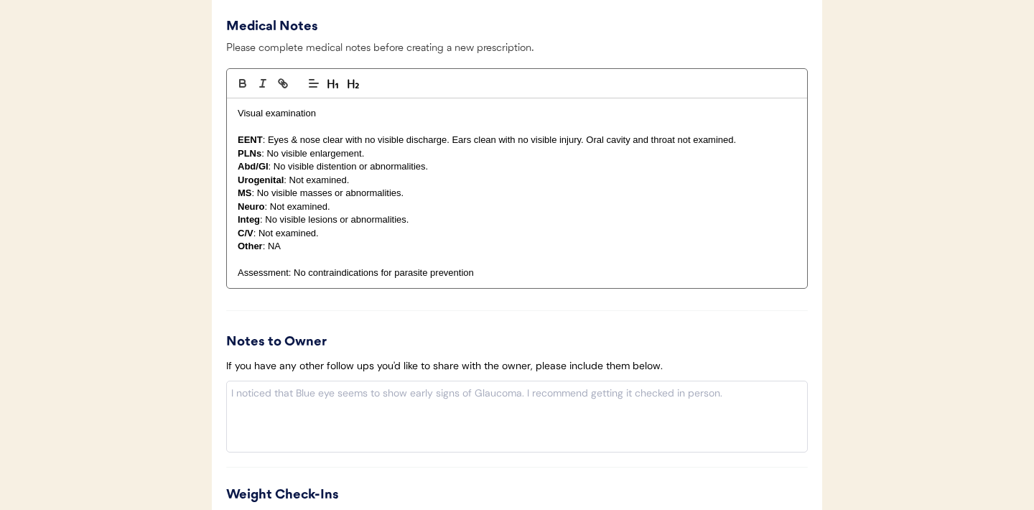
scroll to position [1673, 0]
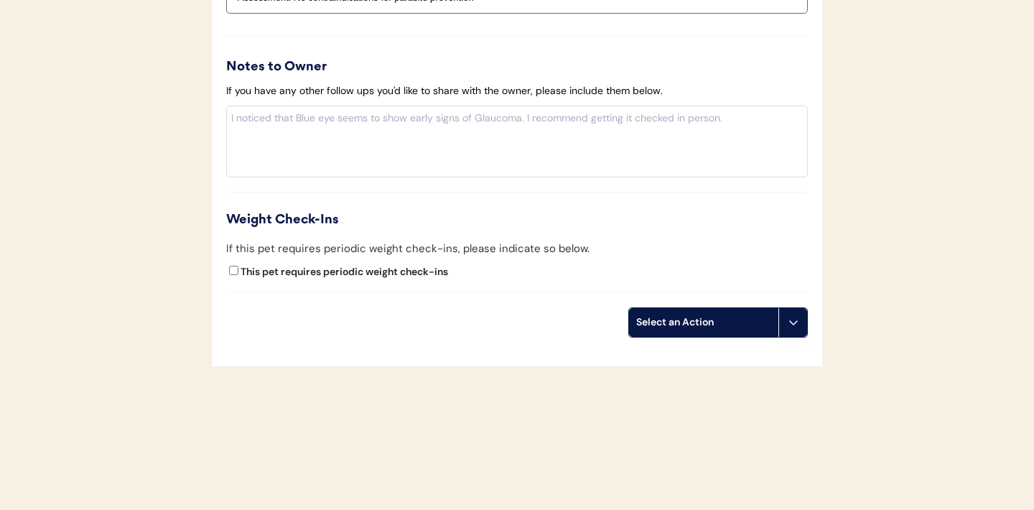
click at [792, 317] on icon at bounding box center [793, 322] width 11 height 11
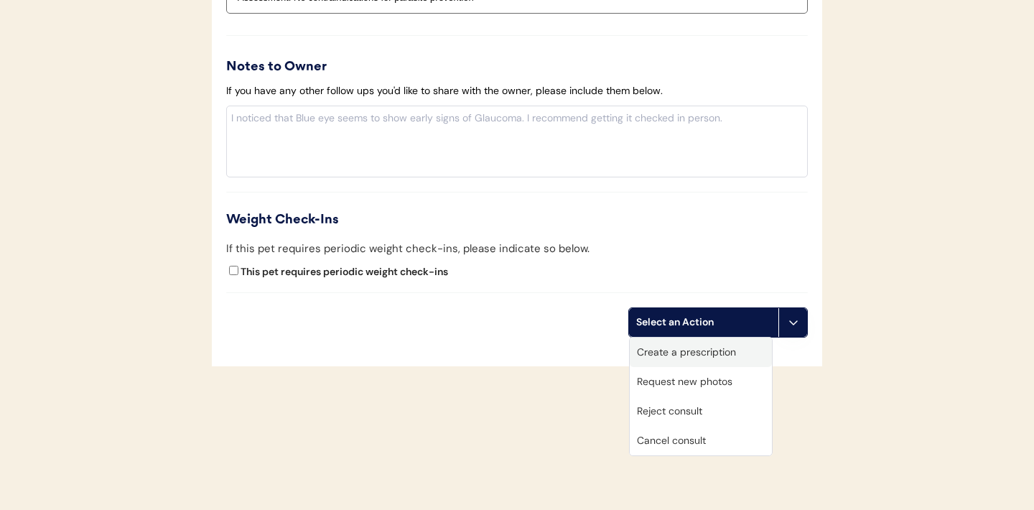
click at [715, 350] on div "Create a prescription" at bounding box center [701, 352] width 142 height 29
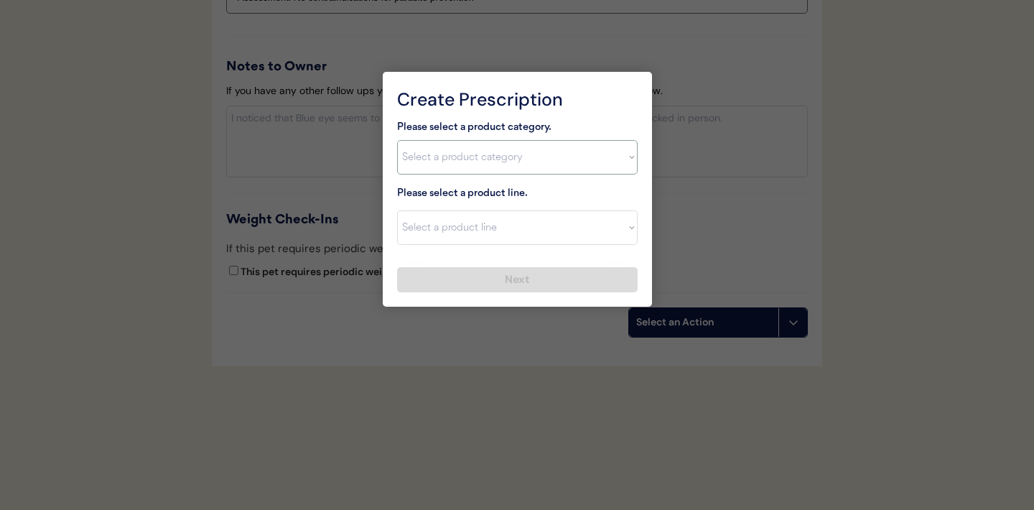
click at [620, 161] on select "Select a product category Allergies Antibiotics Anxiety Combo Parasite Preventi…" at bounding box center [517, 157] width 241 height 34
select select ""flea___tick""
click at [571, 232] on select "Select a product line" at bounding box center [517, 227] width 241 height 34
select select ""Credelio for Cats""
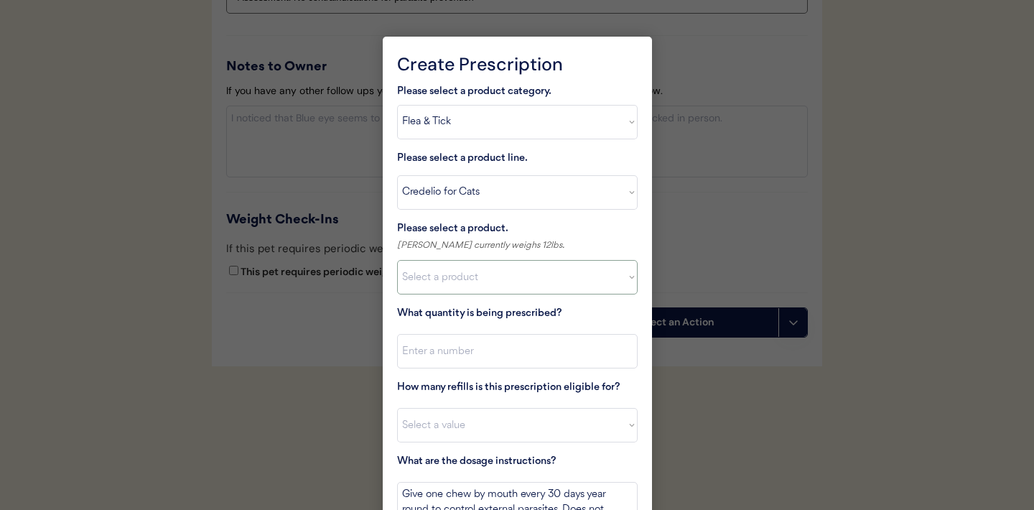
click at [611, 274] on select "Select a product Credelio for Cats, 2 - 4lbs Credelio for Cats, 4.1 - 17lbs" at bounding box center [517, 277] width 241 height 34
select select ""1348695171700984260__LOOKUP__1670802308248x841506022521419000""
click at [539, 369] on div "Please select a product category. Select a product category Allergies Antibioti…" at bounding box center [517, 333] width 241 height 500
click at [514, 356] on input "input" at bounding box center [517, 351] width 241 height 34
type input "1"
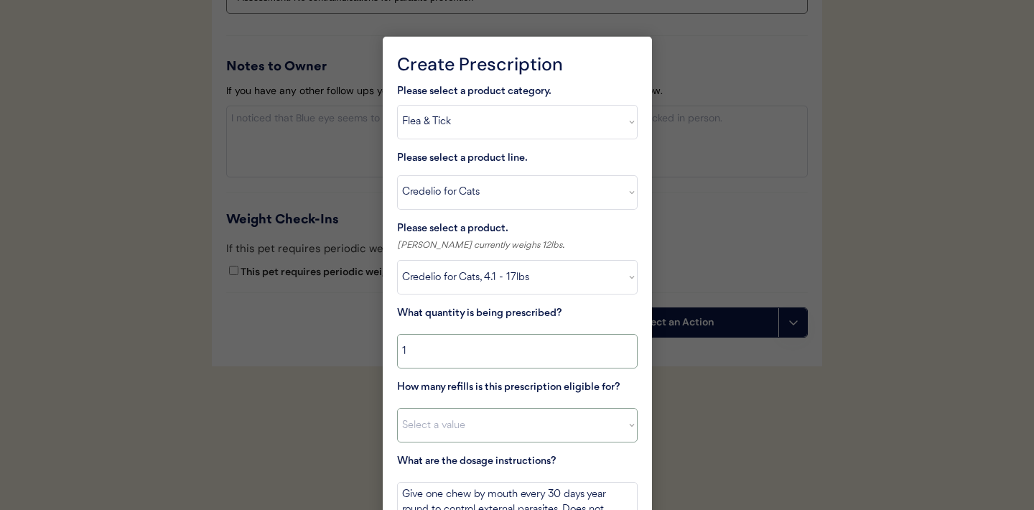
click at [496, 427] on select "Select a value 0 1 2 3 4 5 6 7 8 9 10 11" at bounding box center [517, 425] width 241 height 34
select select "11"
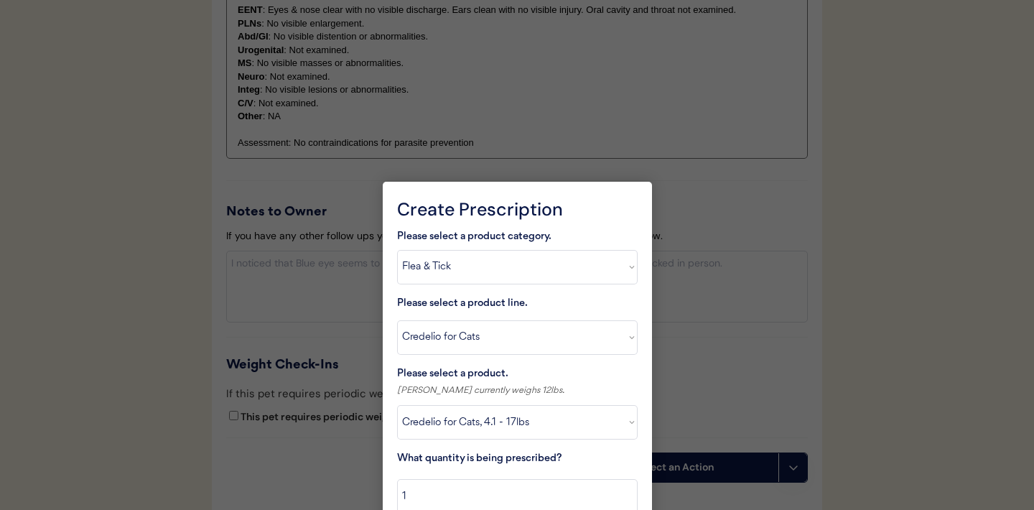
scroll to position [1760, 0]
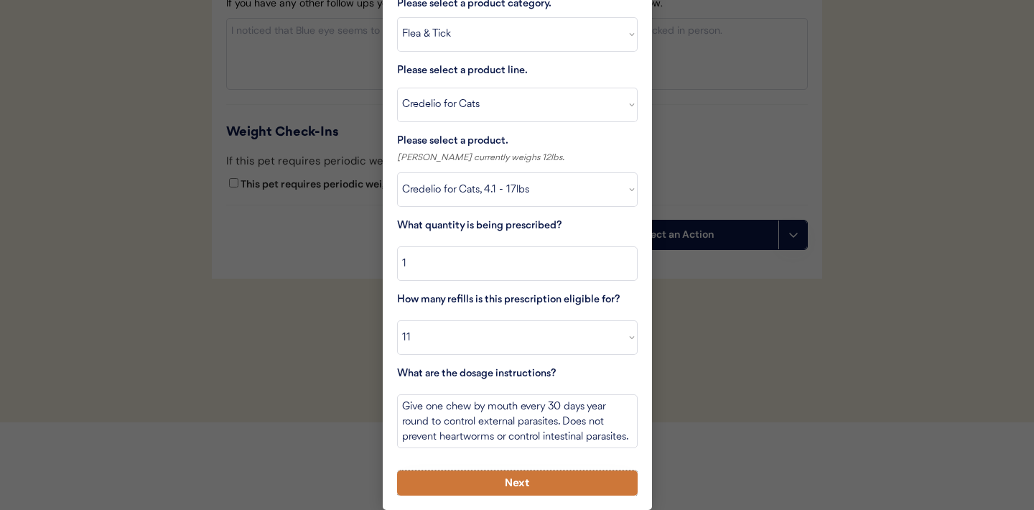
click at [483, 481] on button "Next" at bounding box center [517, 482] width 241 height 25
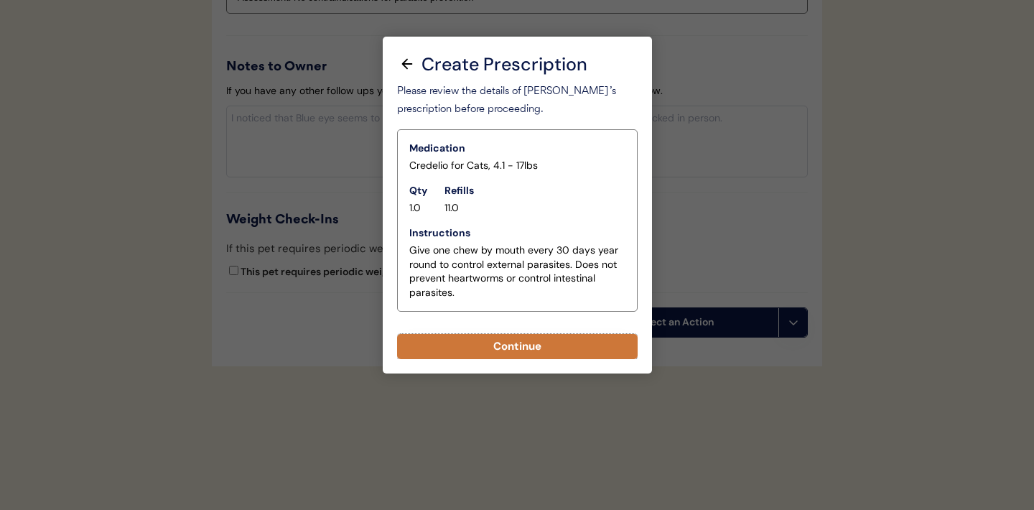
click at [523, 349] on button "Continue" at bounding box center [517, 346] width 241 height 25
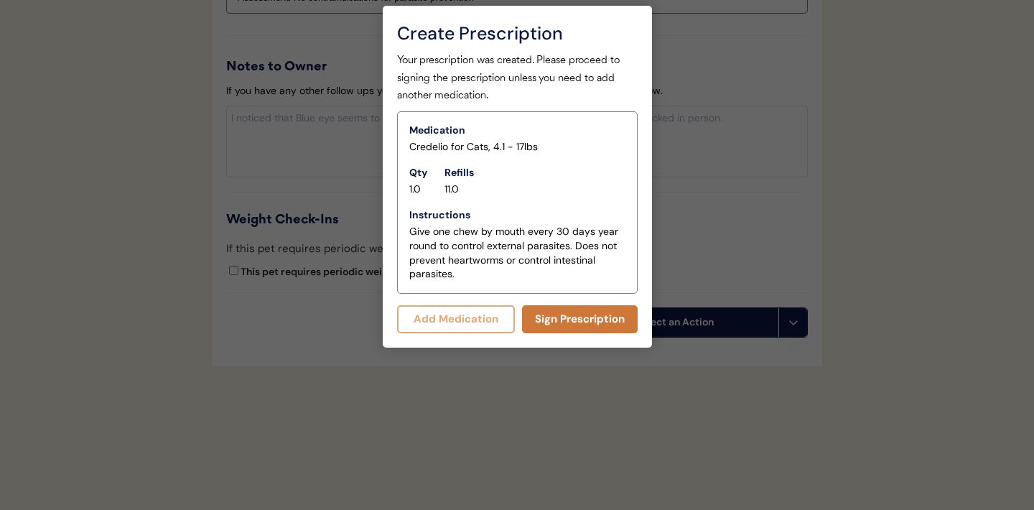
click at [575, 320] on button "Sign Prescription" at bounding box center [580, 319] width 116 height 28
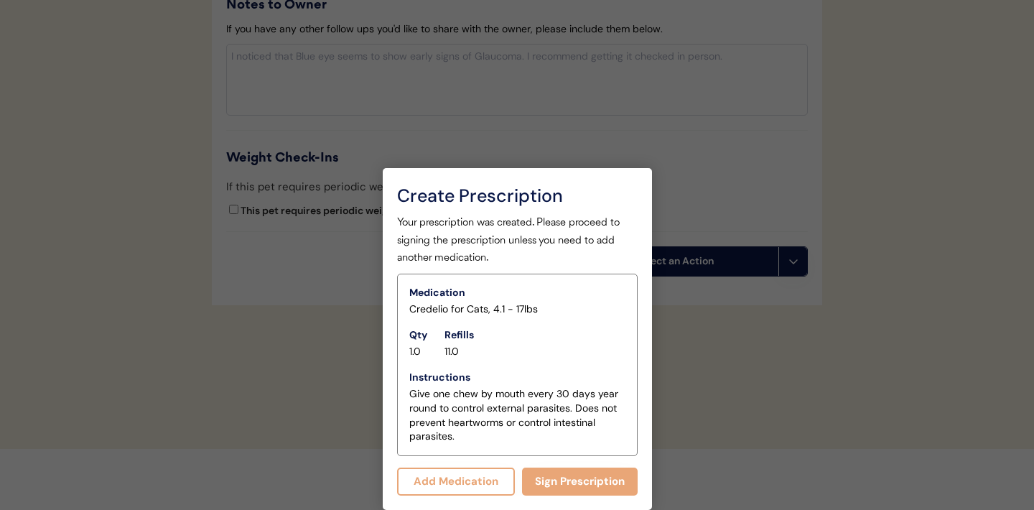
scroll to position [1691, 0]
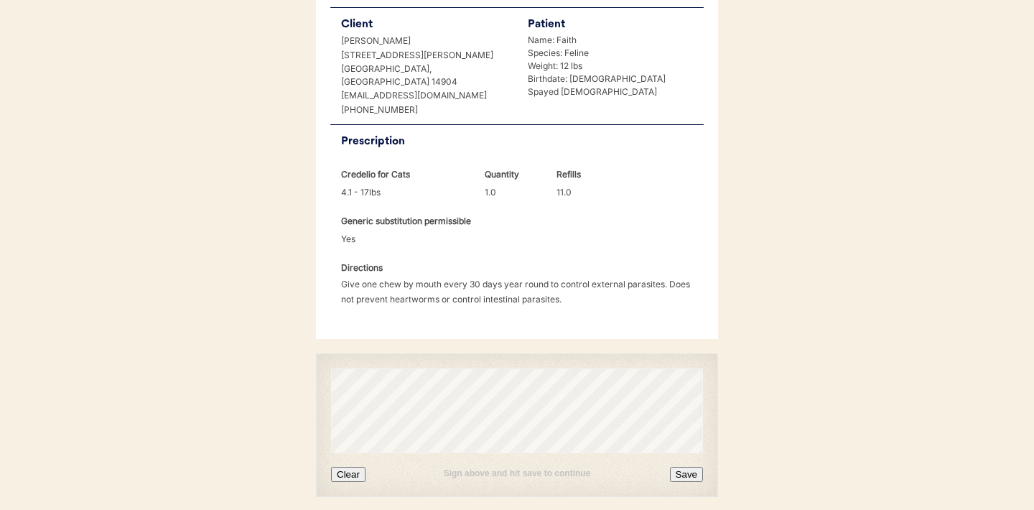
scroll to position [369, 0]
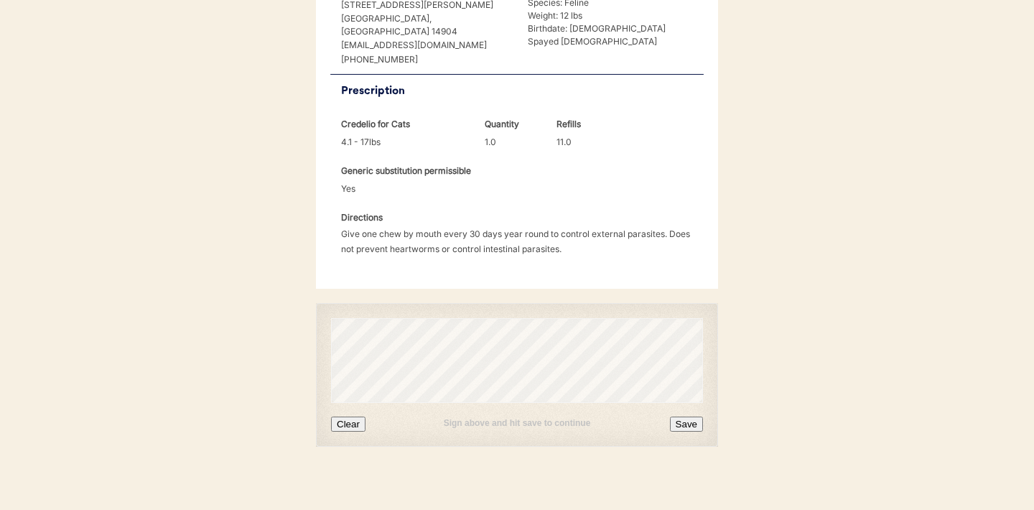
click at [356, 404] on div "Sign above and hit save to continue Clear Save" at bounding box center [517, 417] width 372 height 29
click at [354, 417] on button "Clear" at bounding box center [348, 424] width 34 height 15
click at [681, 417] on button "Save" at bounding box center [686, 424] width 33 height 15
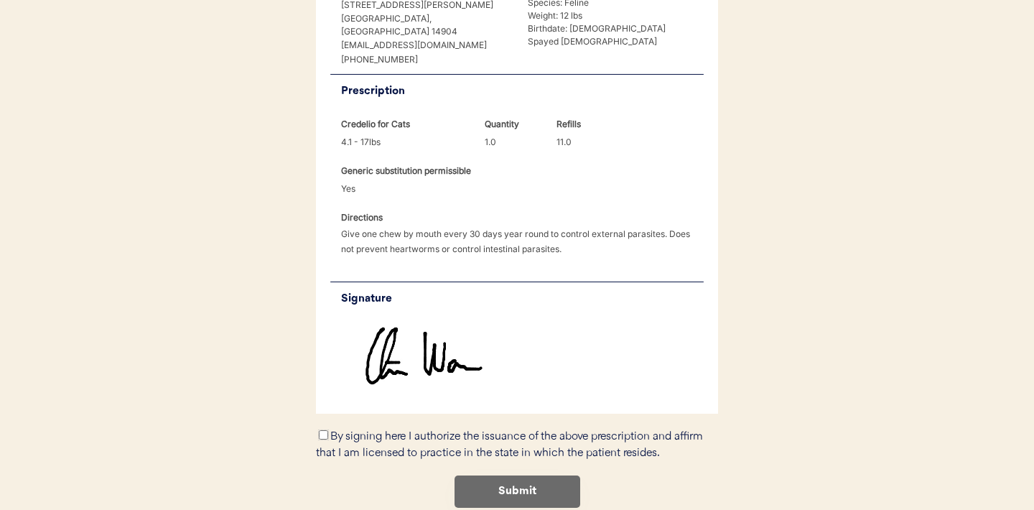
click at [325, 430] on input "By signing here I authorize the issuance of the above prescription and affirm t…" at bounding box center [323, 434] width 9 height 9
checkbox input "true"
click at [515, 484] on button "Submit" at bounding box center [518, 491] width 126 height 32
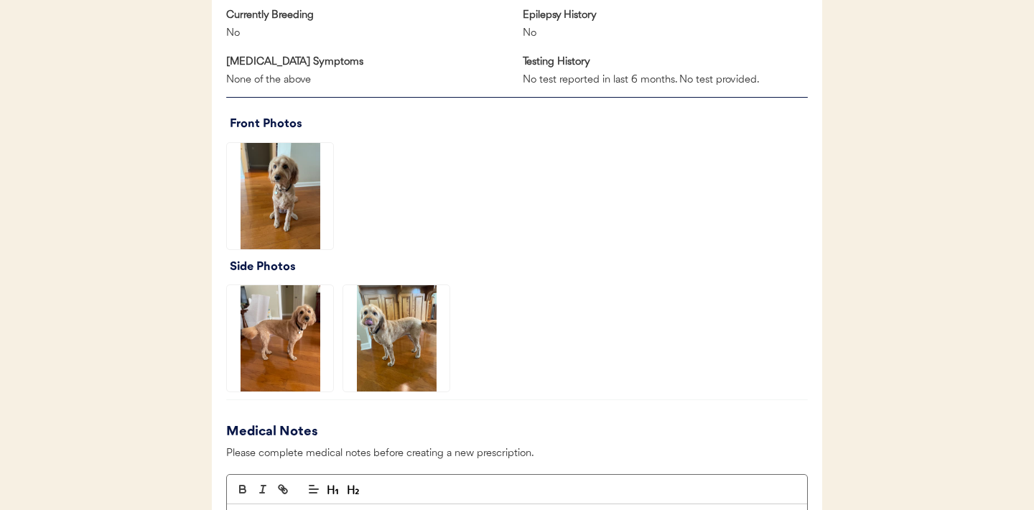
scroll to position [995, 0]
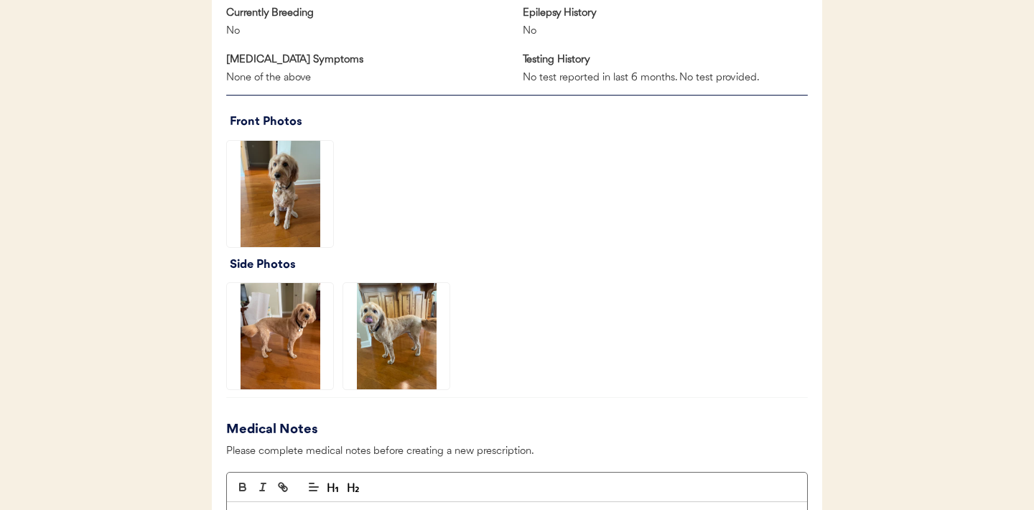
click at [284, 172] on img at bounding box center [280, 194] width 106 height 106
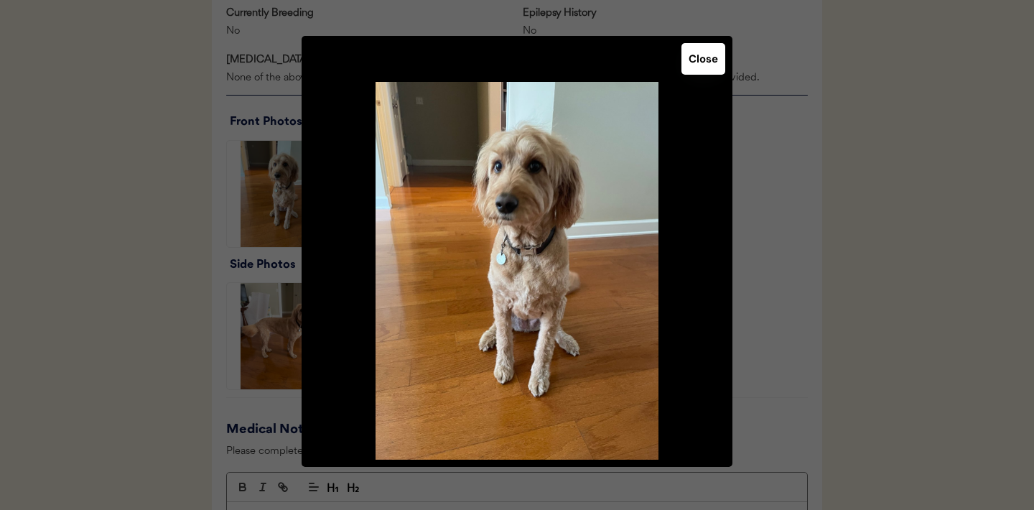
click at [713, 64] on button "Close" at bounding box center [704, 59] width 44 height 32
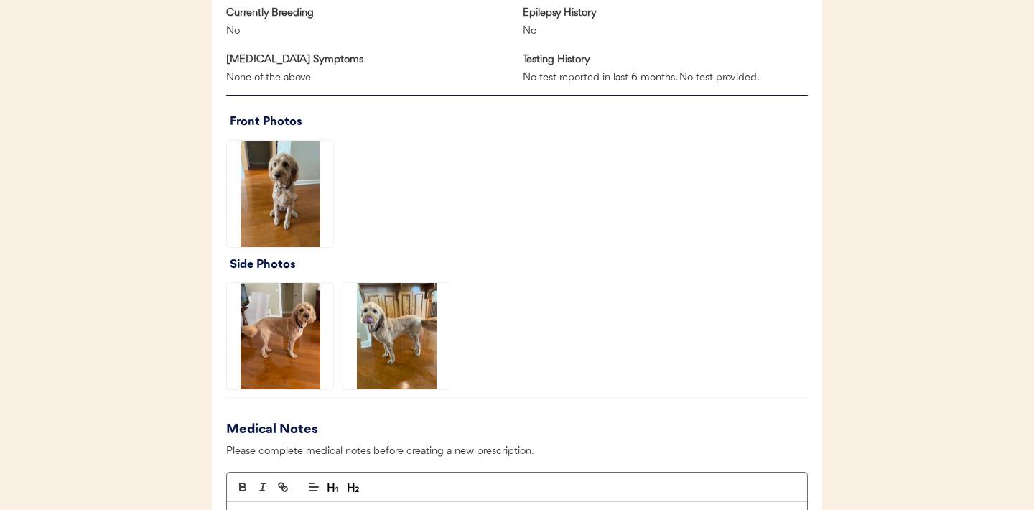
click at [283, 320] on img at bounding box center [280, 336] width 106 height 106
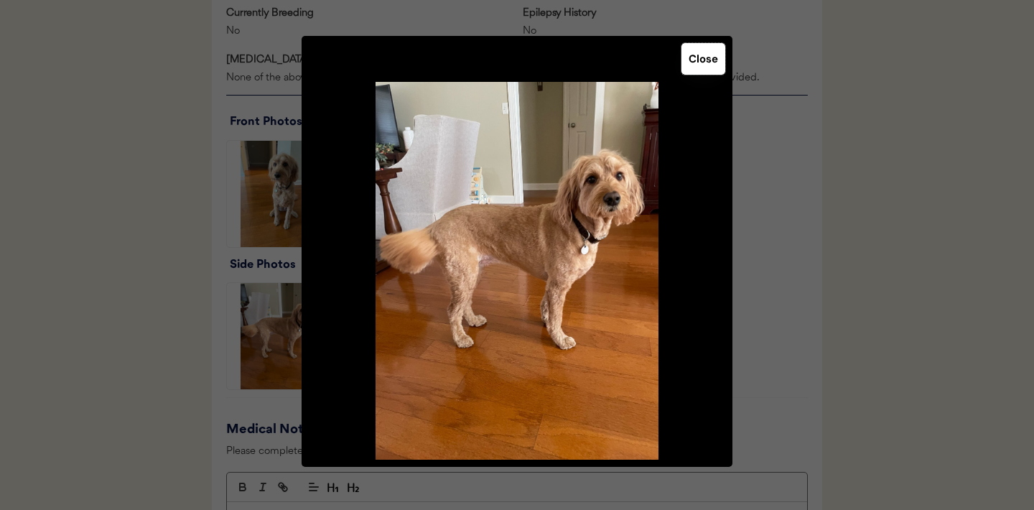
click at [707, 57] on button "Close" at bounding box center [704, 59] width 44 height 32
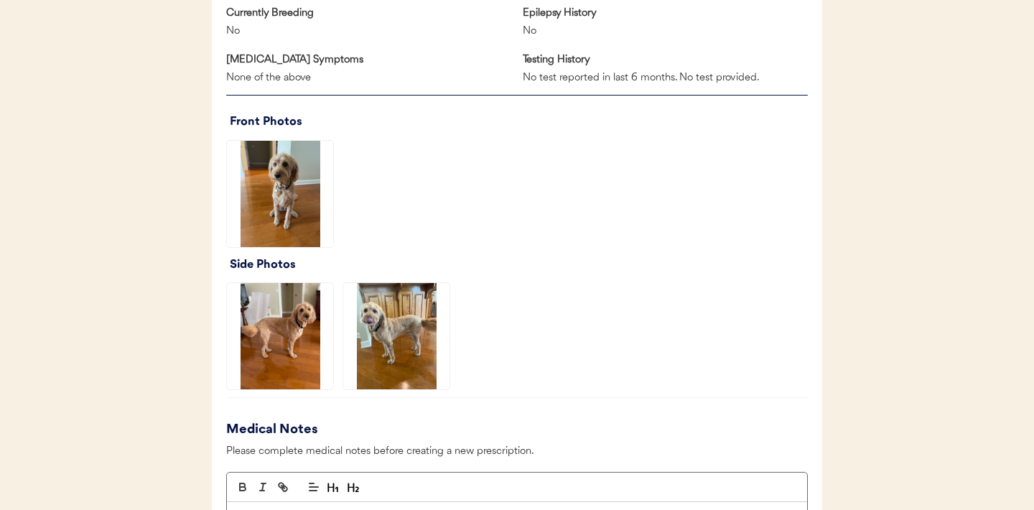
click at [404, 320] on img at bounding box center [396, 336] width 106 height 106
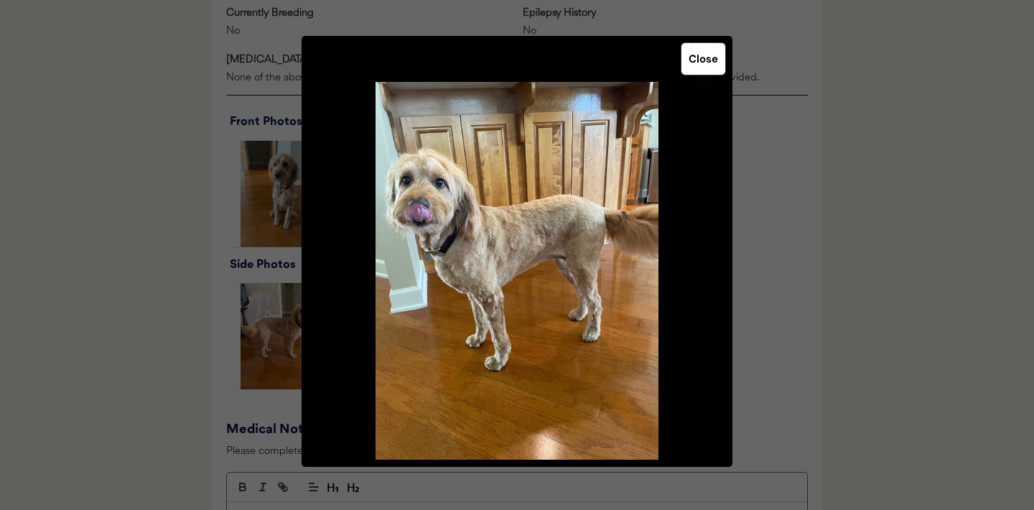
click at [702, 57] on button "Close" at bounding box center [704, 59] width 44 height 32
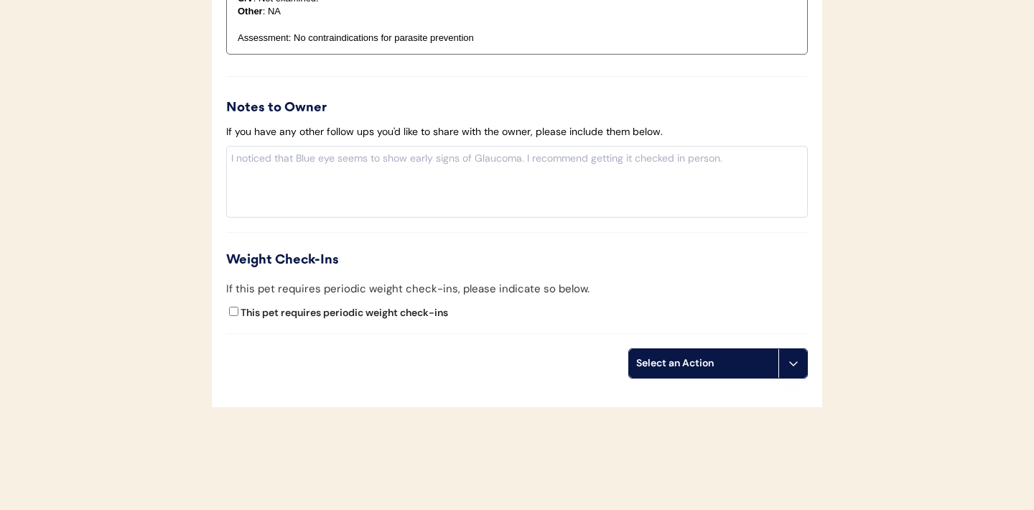
scroll to position [1658, 0]
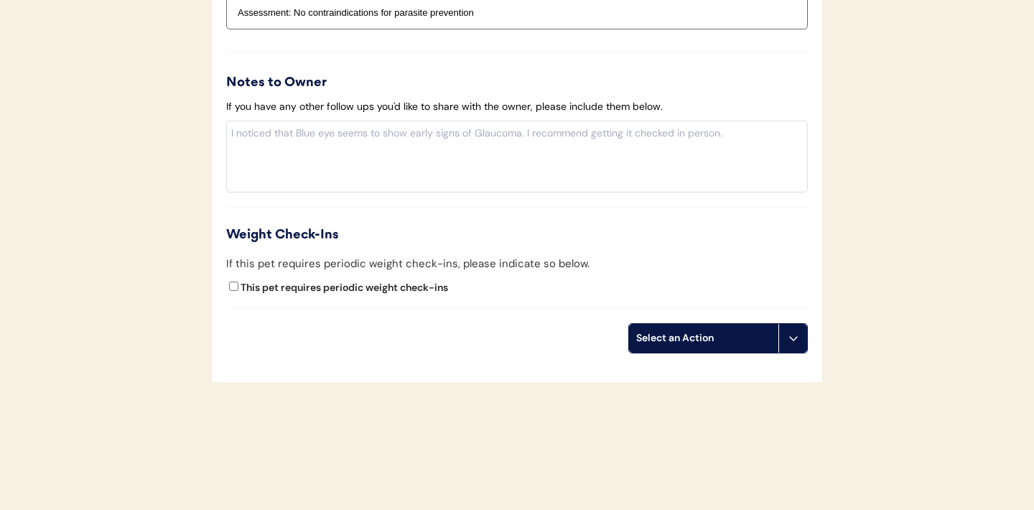
click at [796, 333] on icon at bounding box center [793, 338] width 11 height 11
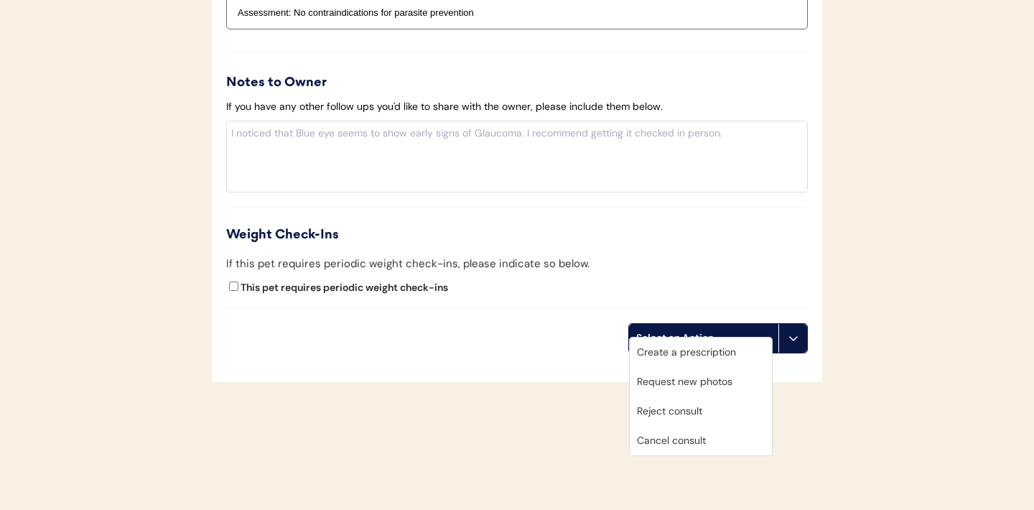
click at [695, 348] on div "Create a prescription" at bounding box center [701, 352] width 142 height 29
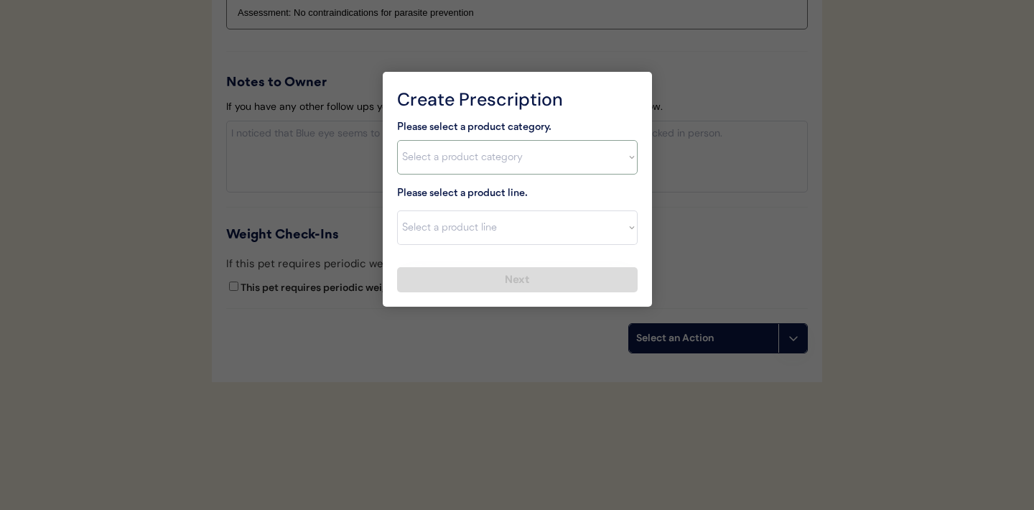
click at [620, 156] on select "Select a product category [MEDICAL_DATA] Antibiotics Anxiety Combo [MEDICAL_DAT…" at bounding box center [517, 157] width 241 height 34
select select ""combo_[MEDICAL_DATA]_prevention""
click at [616, 233] on select "Select a product line" at bounding box center [517, 227] width 241 height 34
click at [617, 160] on select "Select a product category Allergies Antibiotics Anxiety Combo Parasite Preventi…" at bounding box center [517, 157] width 241 height 34
click at [628, 224] on select "Select a product line Advantage Multi for Dogs Credelio Quattro NexGard Plus Ne…" at bounding box center [517, 227] width 241 height 34
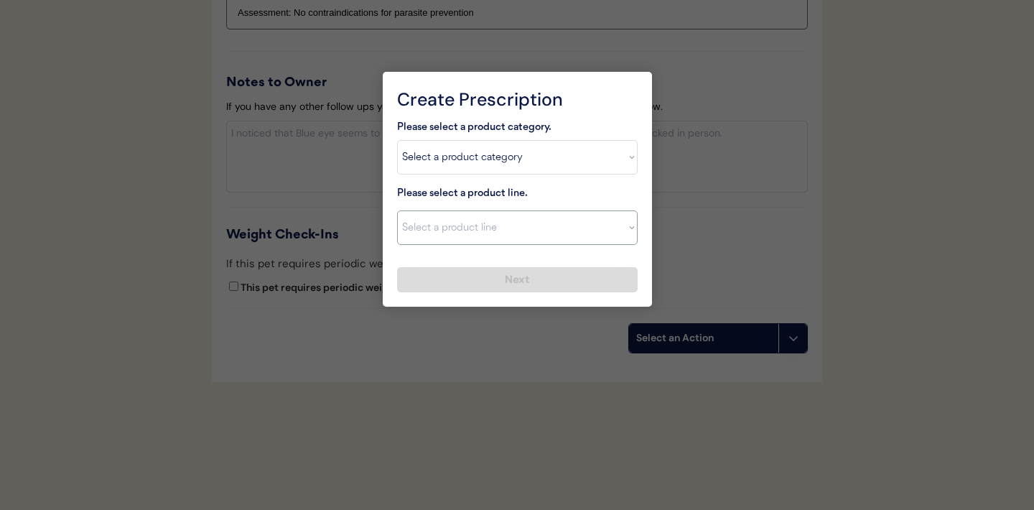
select select ""Simparica Trio""
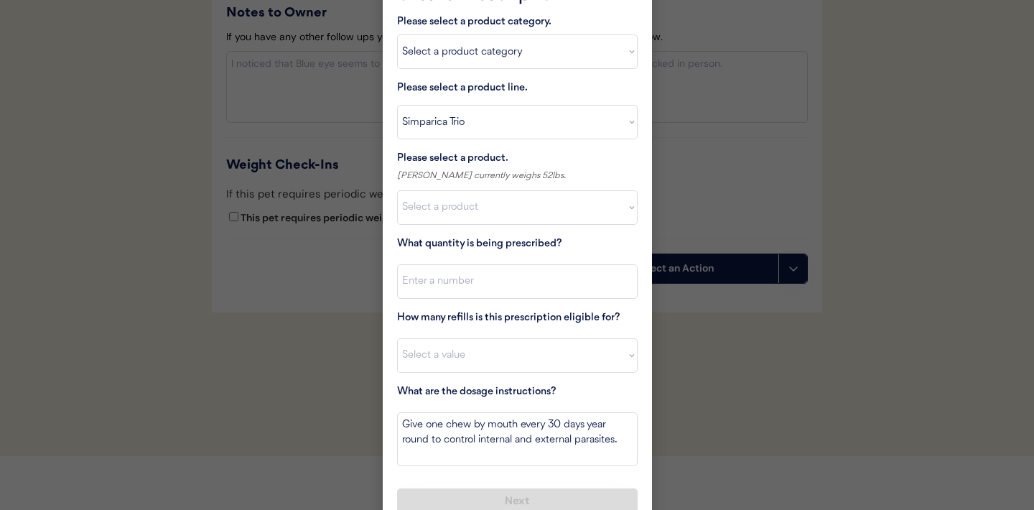
scroll to position [1745, 0]
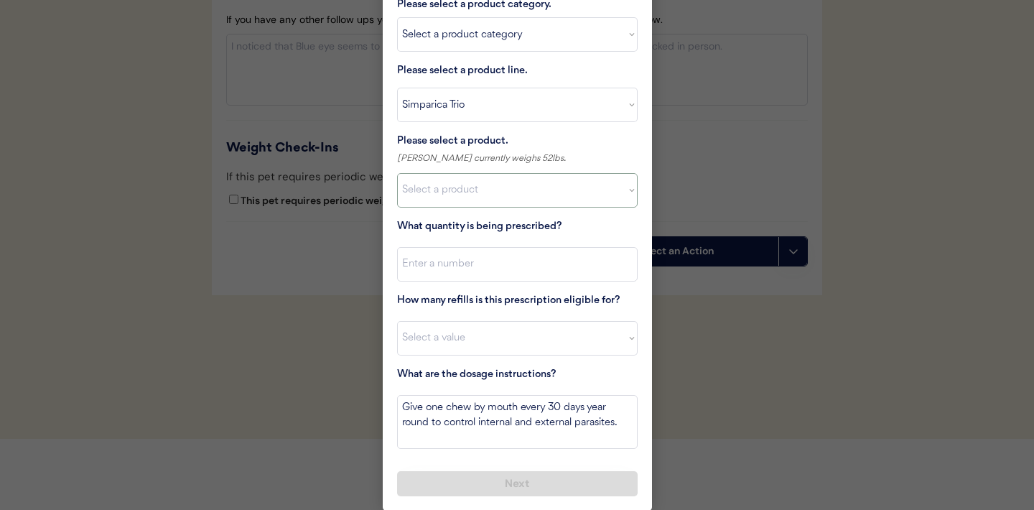
click at [502, 198] on select "Select a product Simparica Trio, 2.8 - 5.5lbs Simparica Trio, 5.6 - 11lbs Simpa…" at bounding box center [517, 190] width 241 height 34
select select ""1348695171700984260__LOOKUP__1704773707524x987977572973748600""
click at [495, 279] on input "input" at bounding box center [517, 264] width 241 height 34
type input "1"
click at [470, 349] on select "Select a value 0 1 2 3 4 5 6 7 8 9 10 11" at bounding box center [517, 338] width 241 height 34
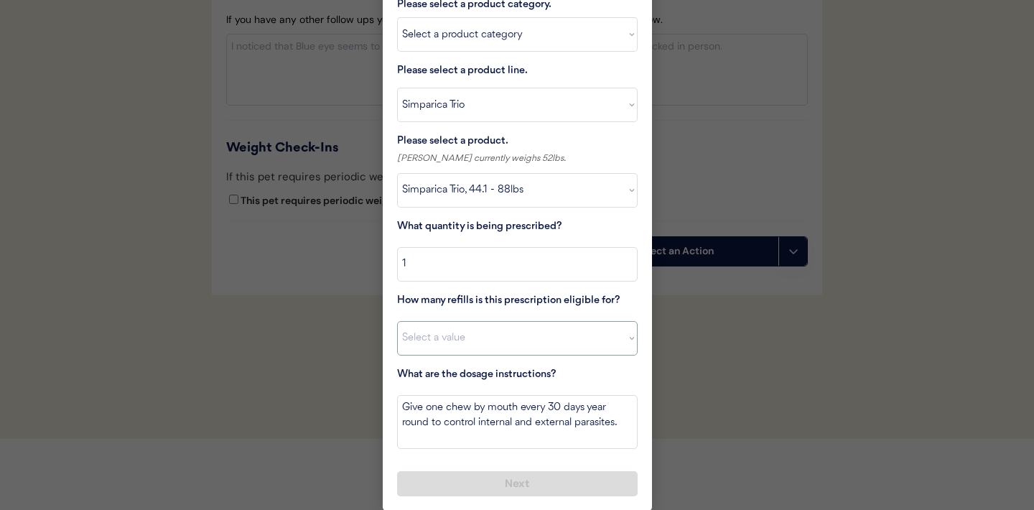
select select "11"
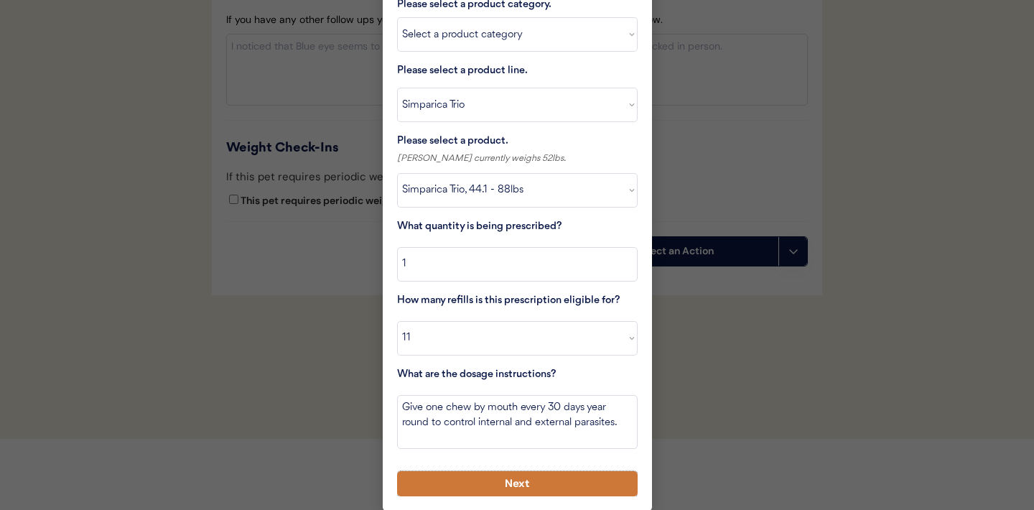
click at [463, 482] on button "Next" at bounding box center [517, 483] width 241 height 25
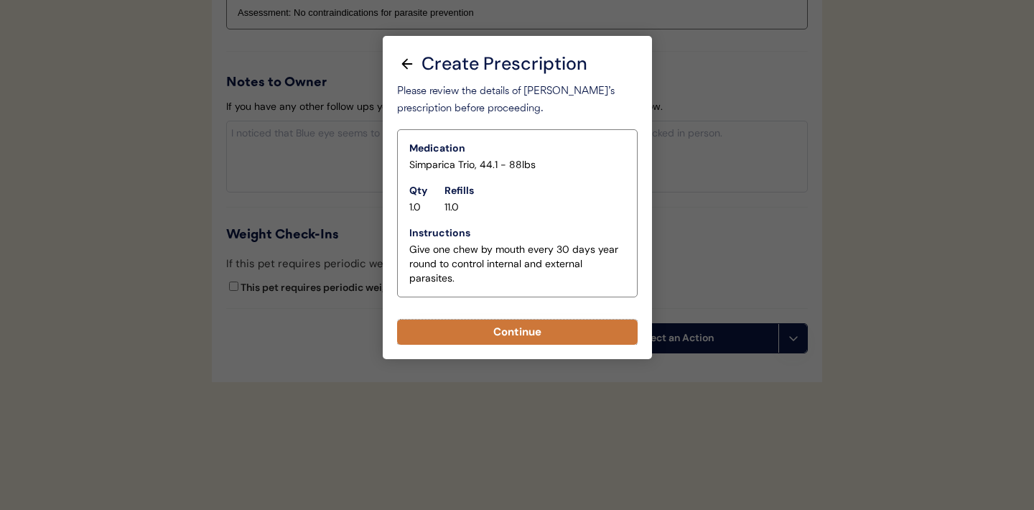
click at [507, 338] on button "Continue" at bounding box center [517, 332] width 241 height 25
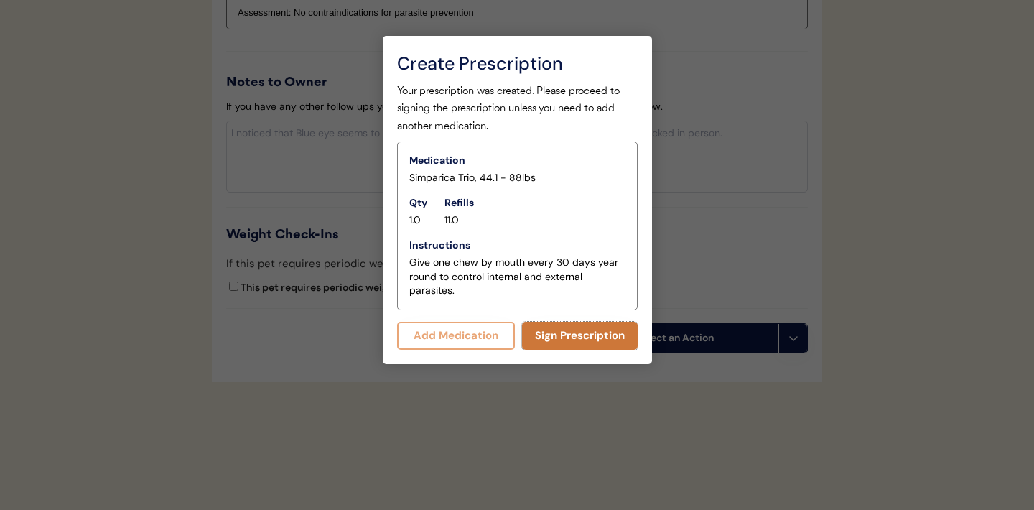
click at [575, 335] on button "Sign Prescription" at bounding box center [580, 336] width 116 height 28
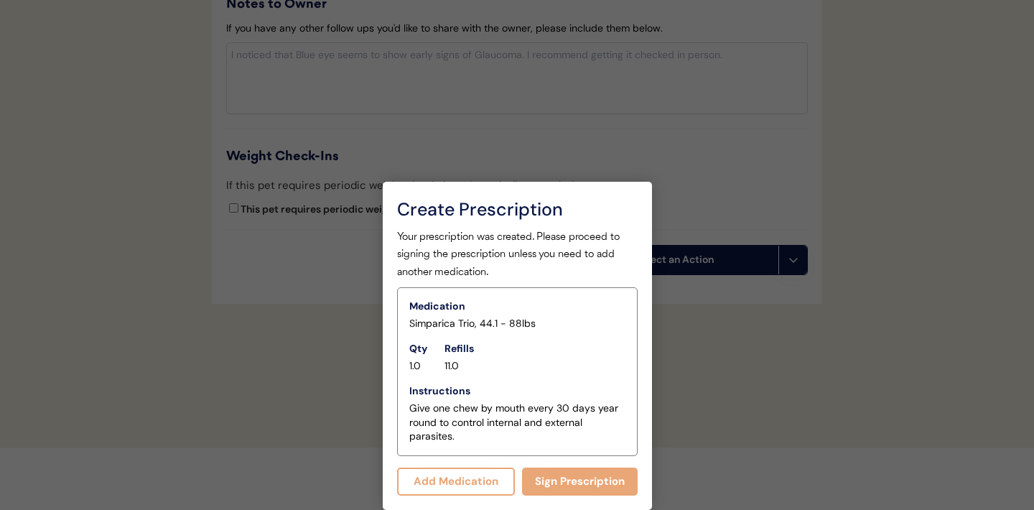
scroll to position [1645, 0]
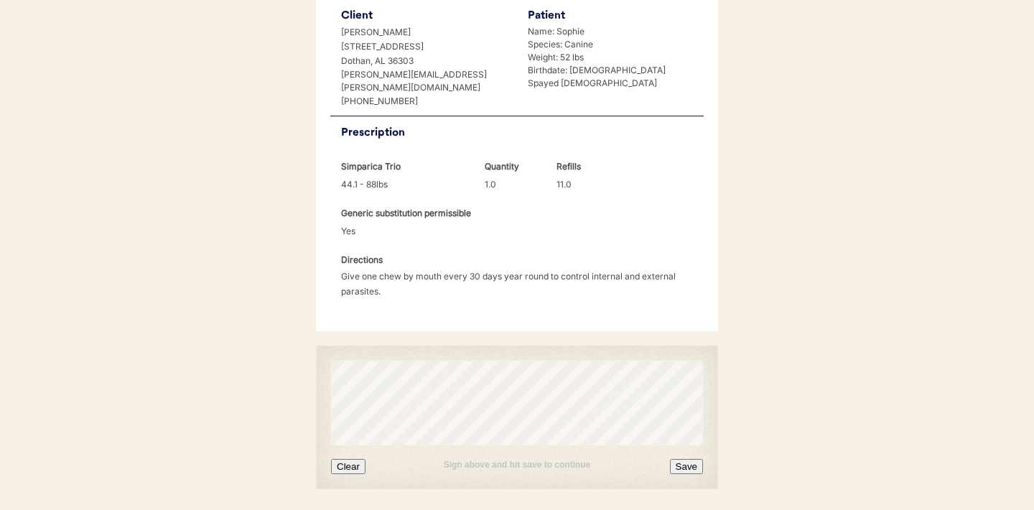
scroll to position [348, 0]
click at [345, 456] on button "Clear" at bounding box center [348, 463] width 34 height 15
click at [344, 444] on div "Sign above and hit save to continue Clear Save" at bounding box center [517, 415] width 402 height 144
click at [344, 456] on button "Clear" at bounding box center [348, 463] width 34 height 15
click at [688, 456] on button "Save" at bounding box center [686, 463] width 33 height 15
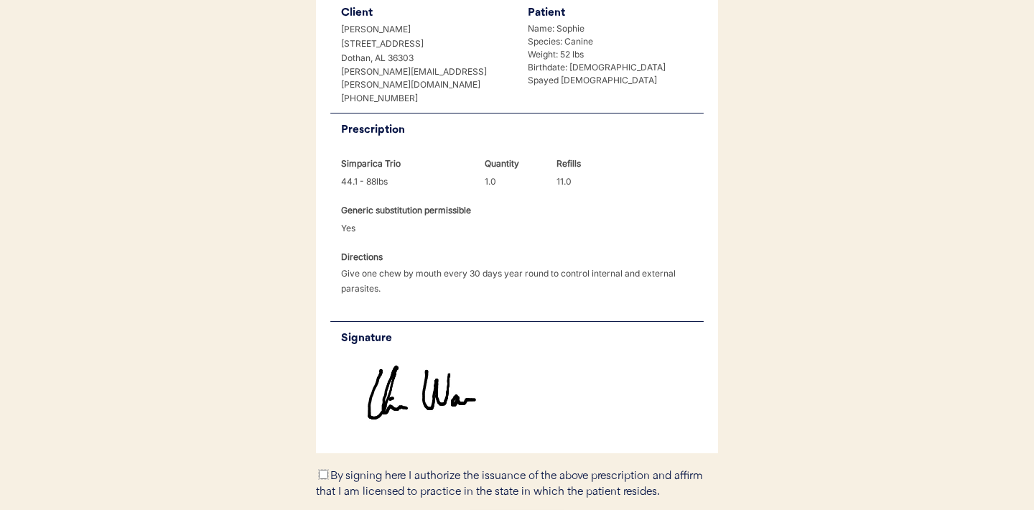
click at [323, 470] on input "By signing here I authorize the issuance of the above prescription and affirm t…" at bounding box center [323, 474] width 9 height 9
checkbox input "true"
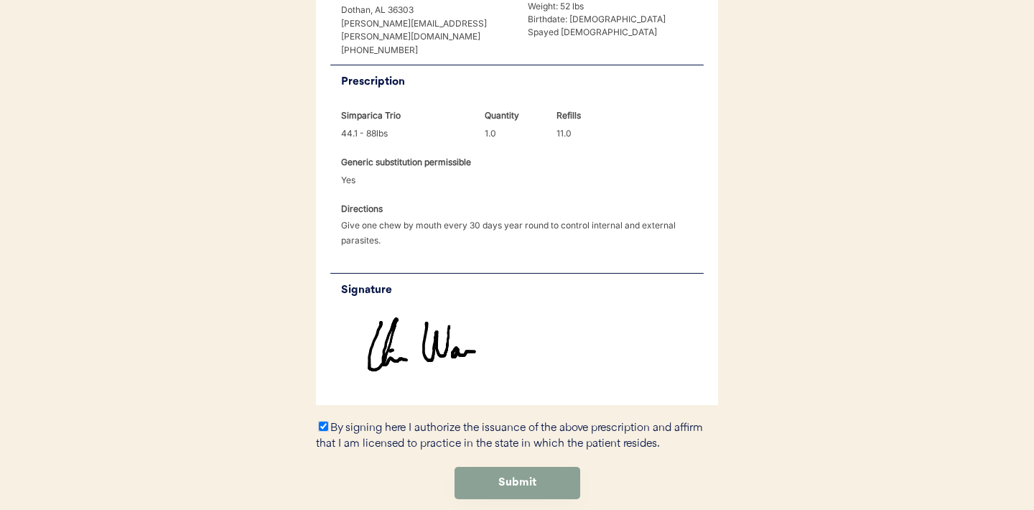
scroll to position [430, 0]
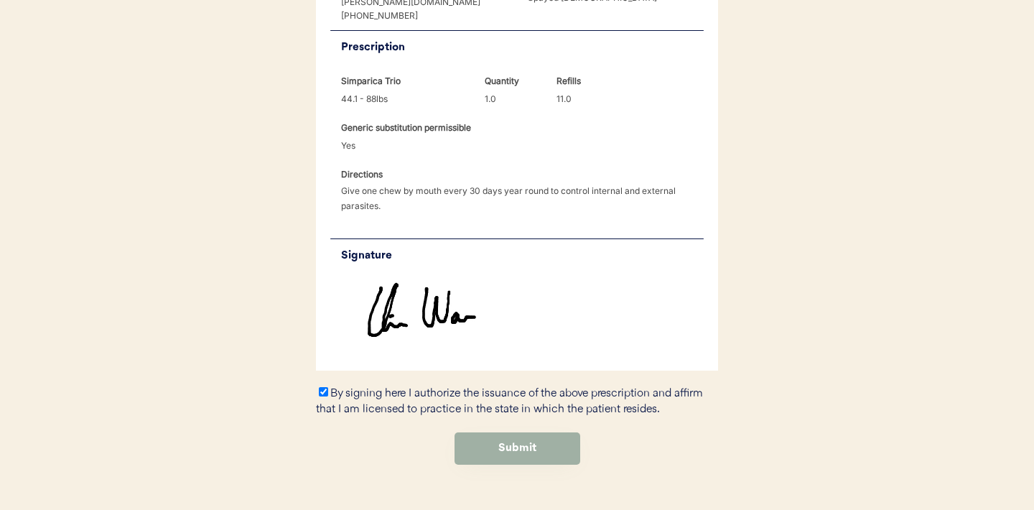
click at [542, 432] on button "Submit" at bounding box center [518, 448] width 126 height 32
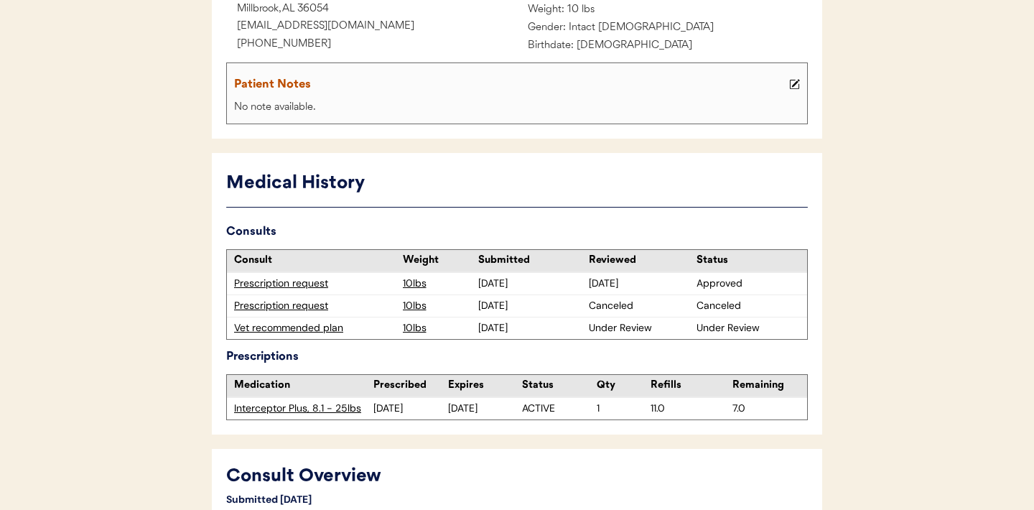
scroll to position [247, 0]
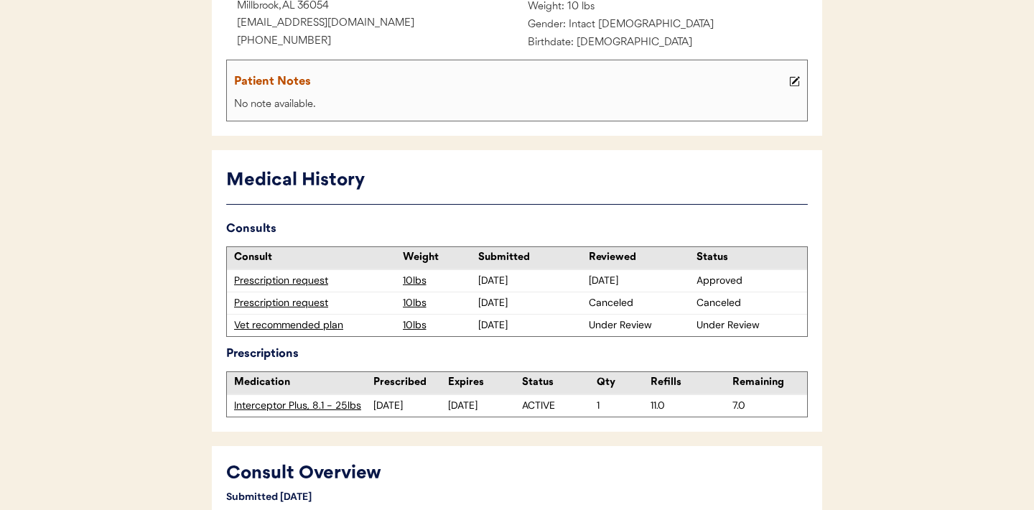
click at [308, 283] on div "Prescription request" at bounding box center [315, 281] width 162 height 14
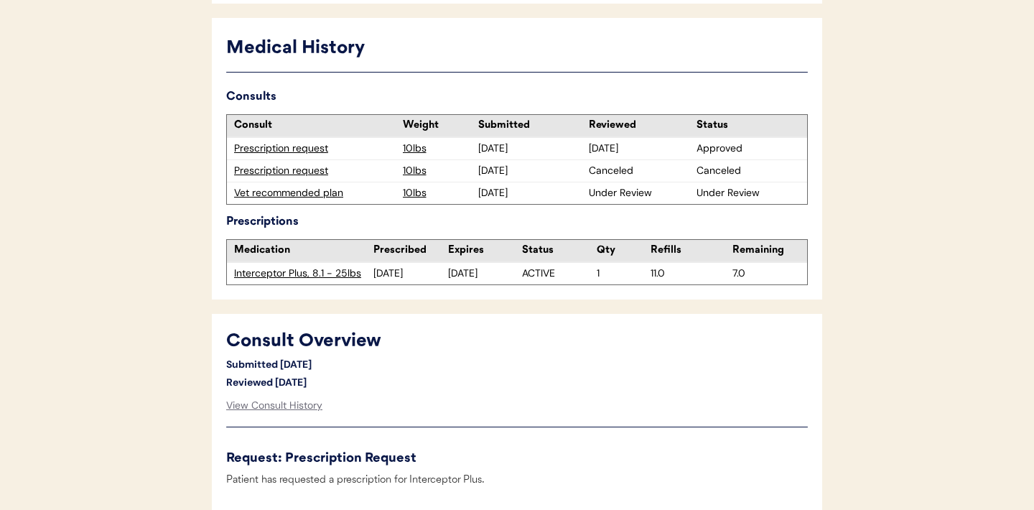
scroll to position [384, 0]
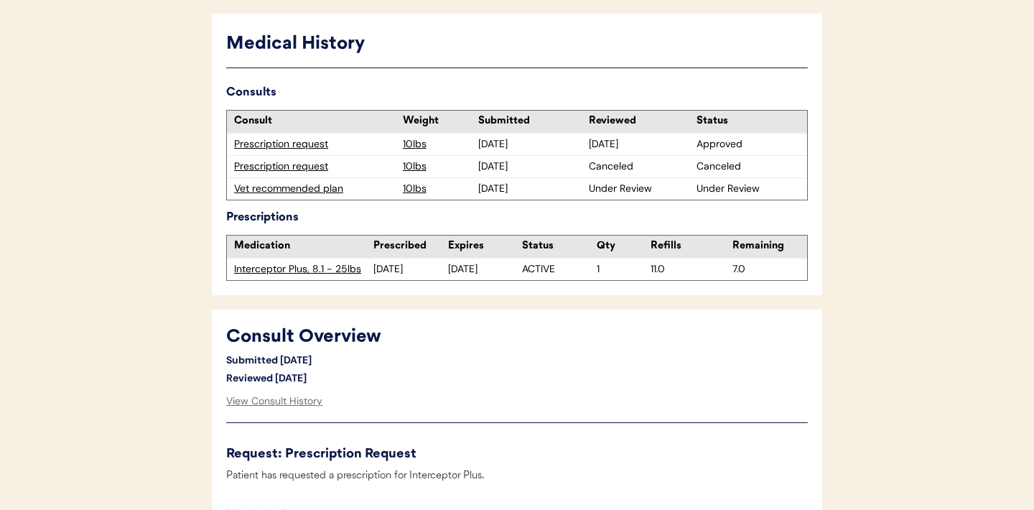
click at [288, 189] on div "Vet recommended plan" at bounding box center [315, 189] width 162 height 14
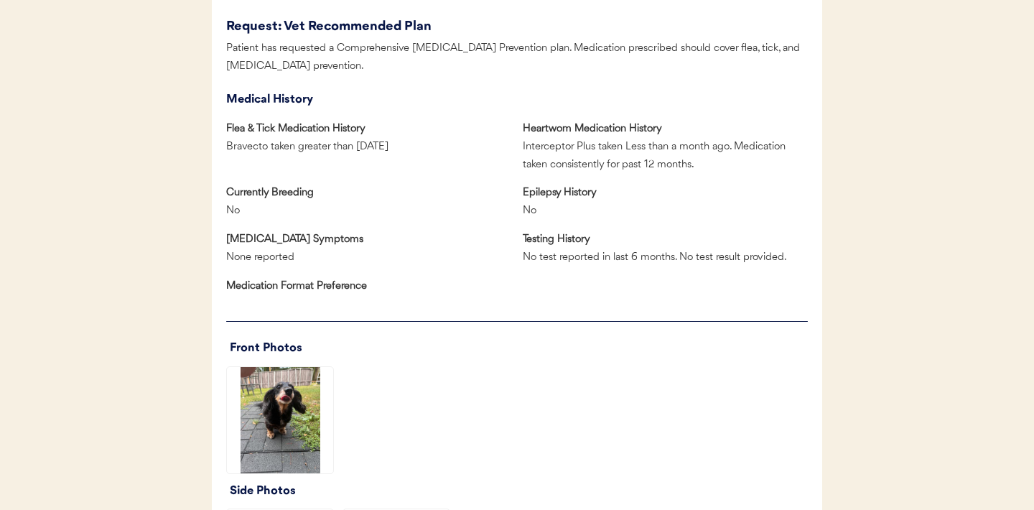
scroll to position [979, 0]
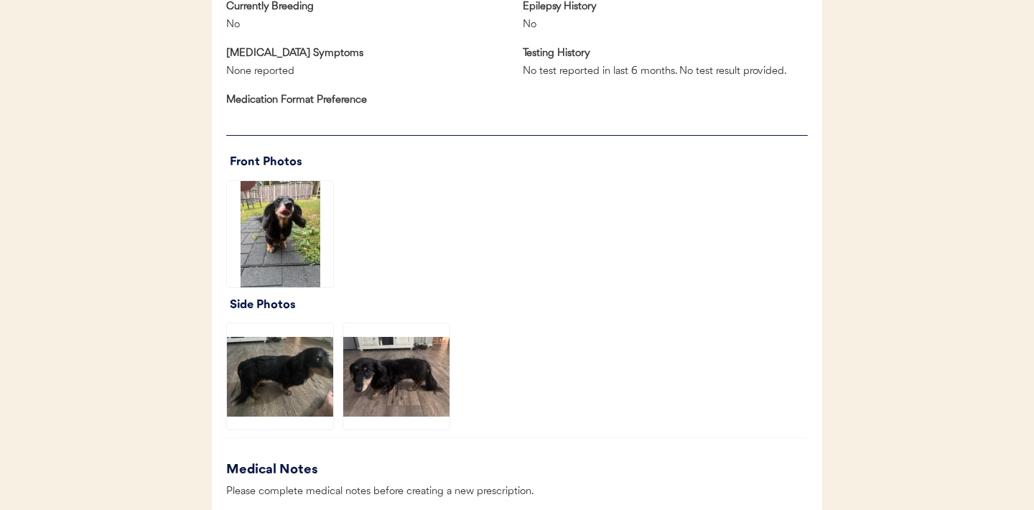
click at [285, 256] on img at bounding box center [280, 234] width 106 height 106
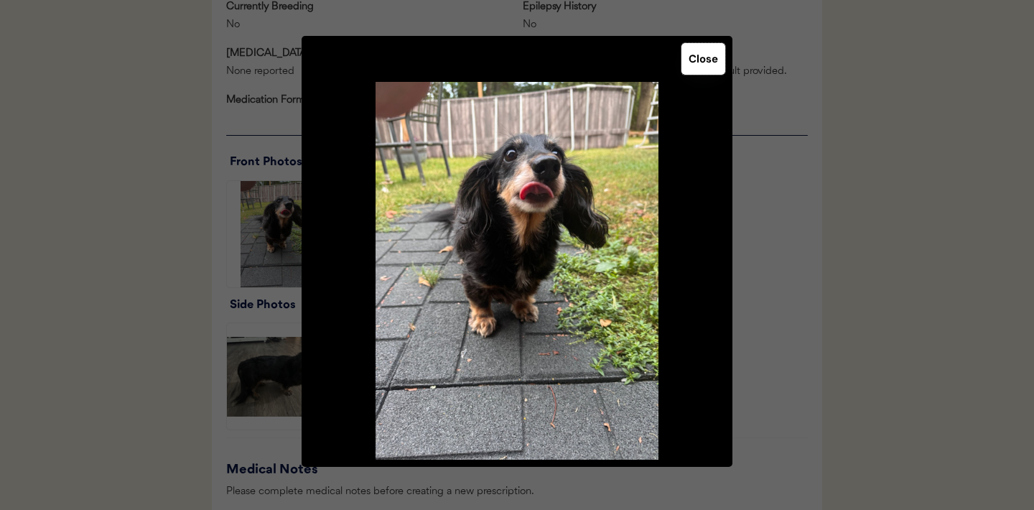
click at [694, 68] on button "Close" at bounding box center [704, 59] width 44 height 32
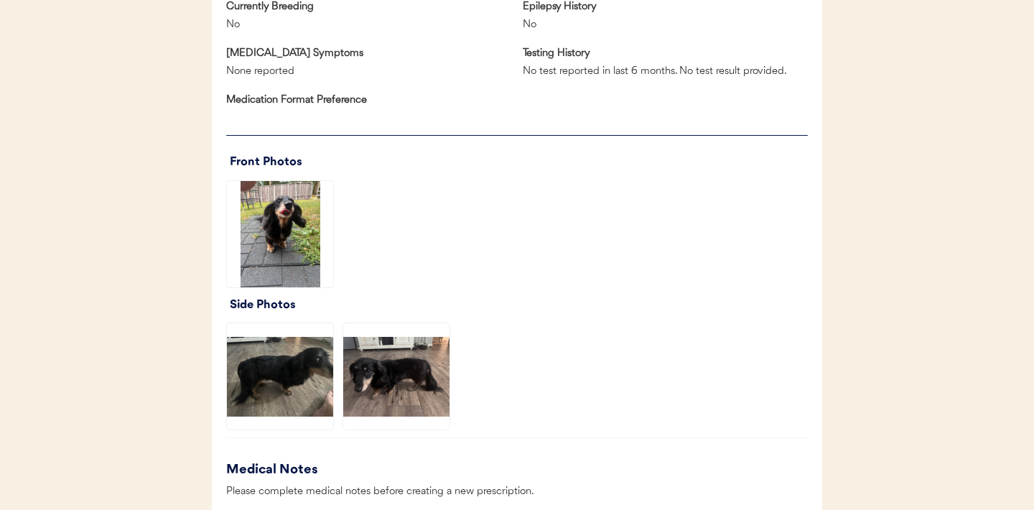
click at [388, 384] on img at bounding box center [396, 376] width 106 height 106
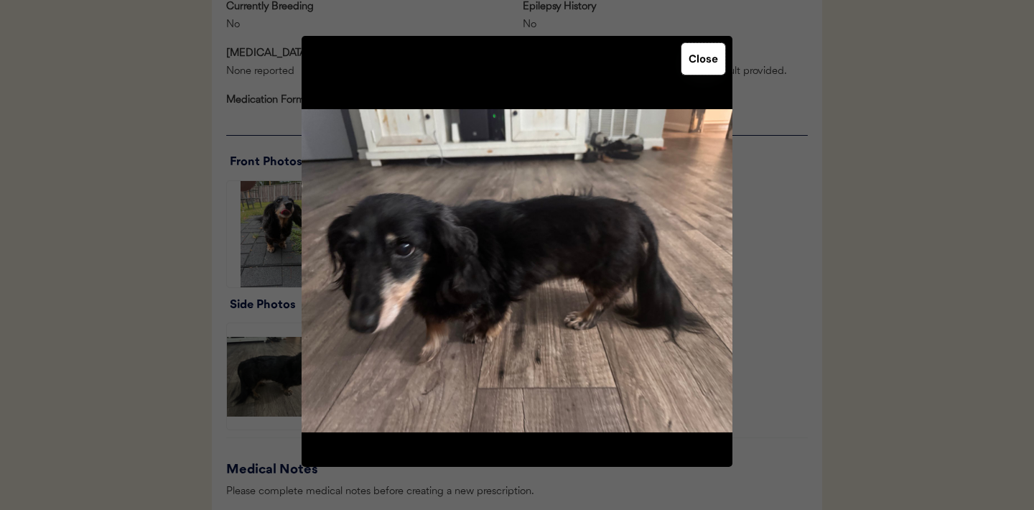
click at [708, 62] on button "Close" at bounding box center [704, 59] width 44 height 32
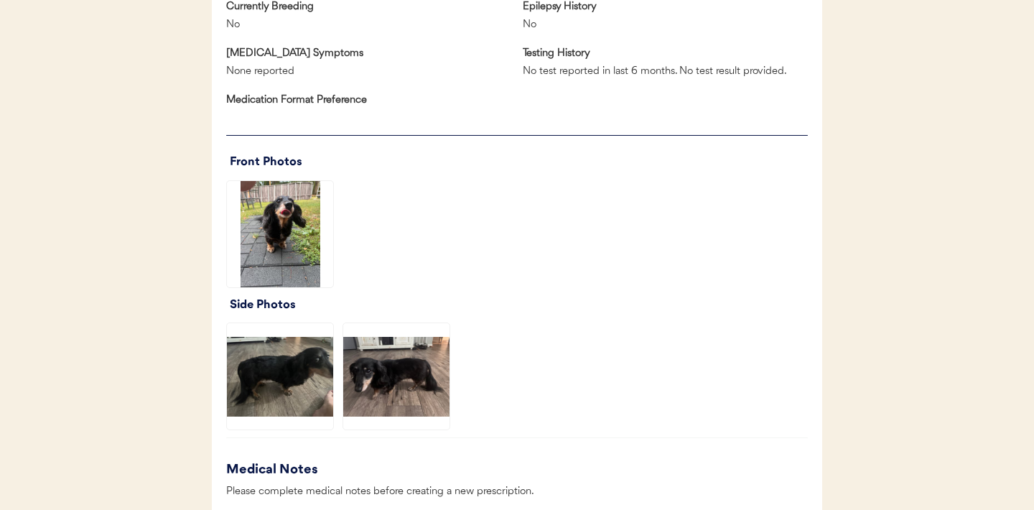
click at [261, 367] on img at bounding box center [280, 376] width 106 height 106
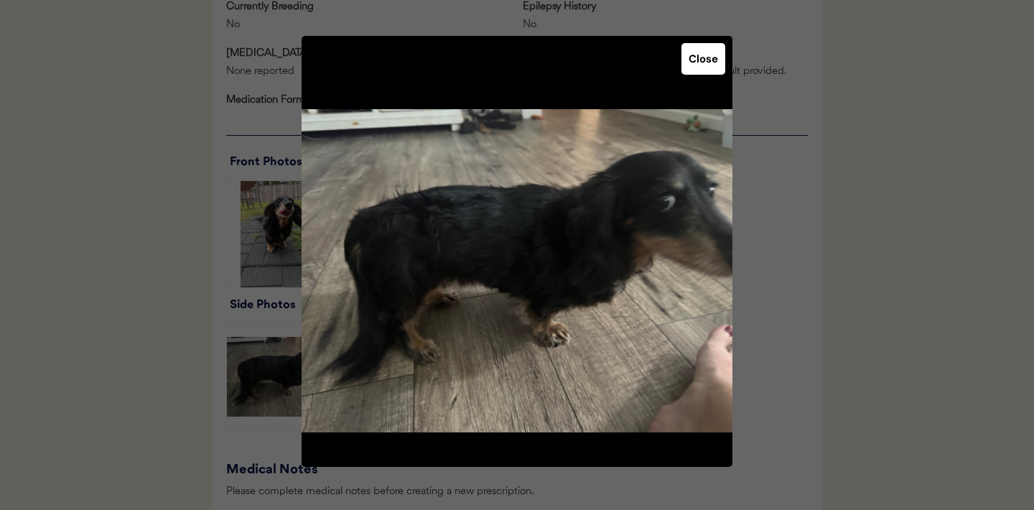
click at [705, 53] on button "Close" at bounding box center [704, 59] width 44 height 32
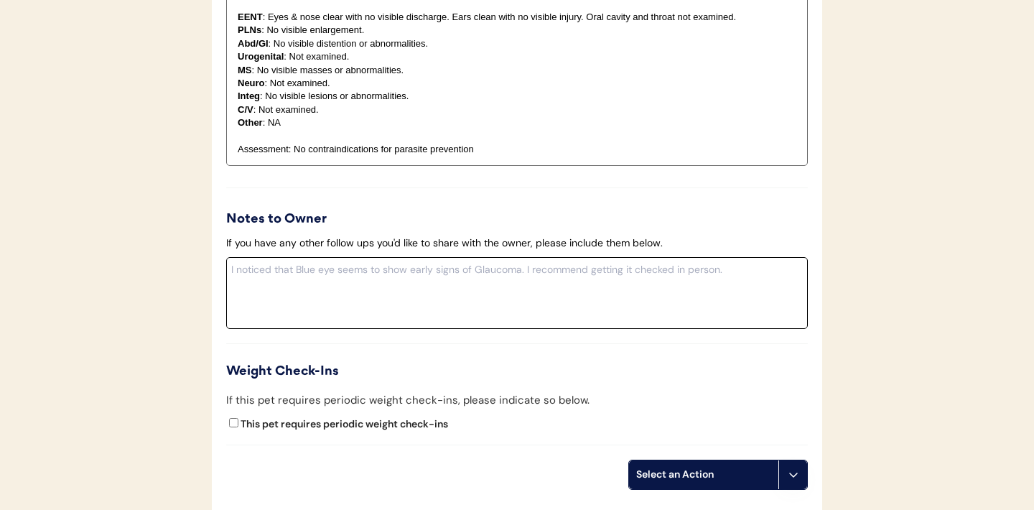
scroll to position [1698, 0]
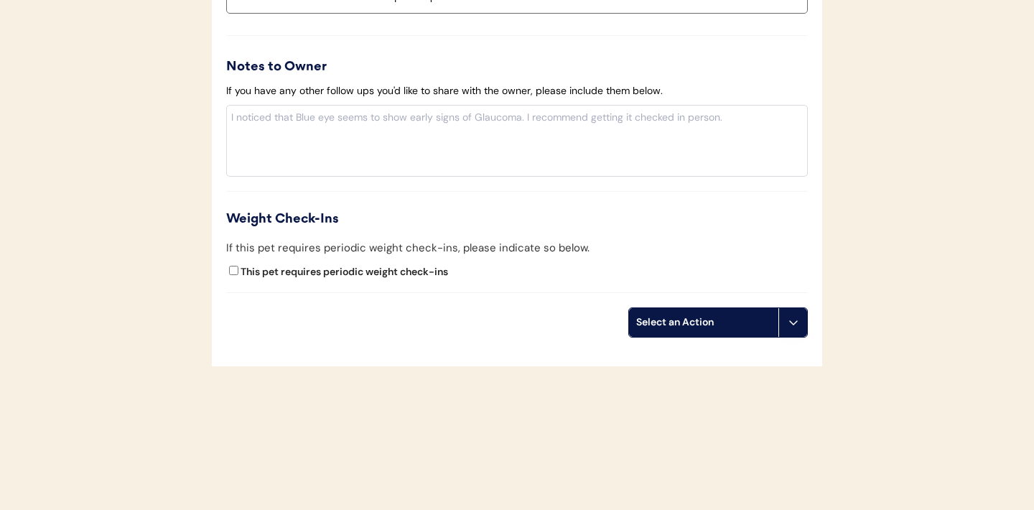
click at [795, 322] on use at bounding box center [793, 322] width 11 height 11
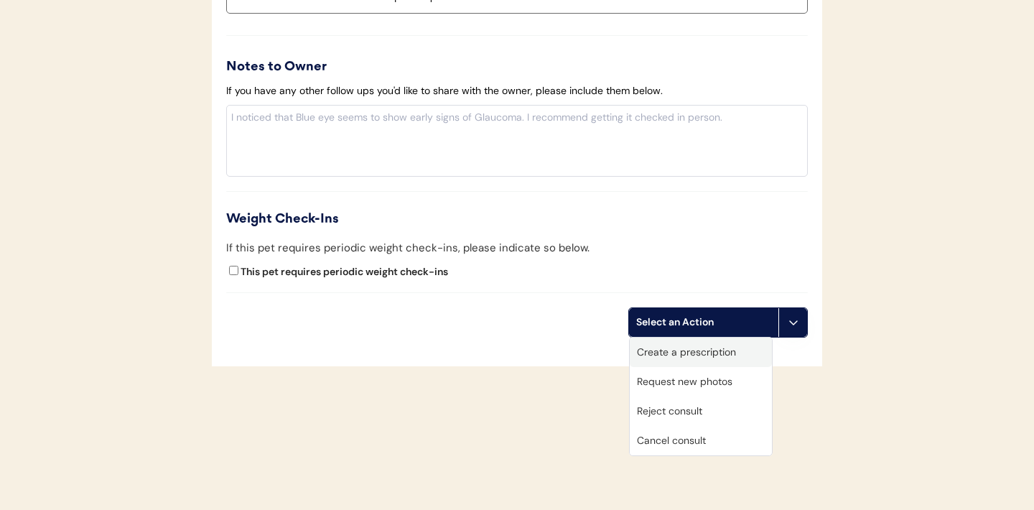
click at [684, 361] on div "Create a prescription" at bounding box center [701, 352] width 142 height 29
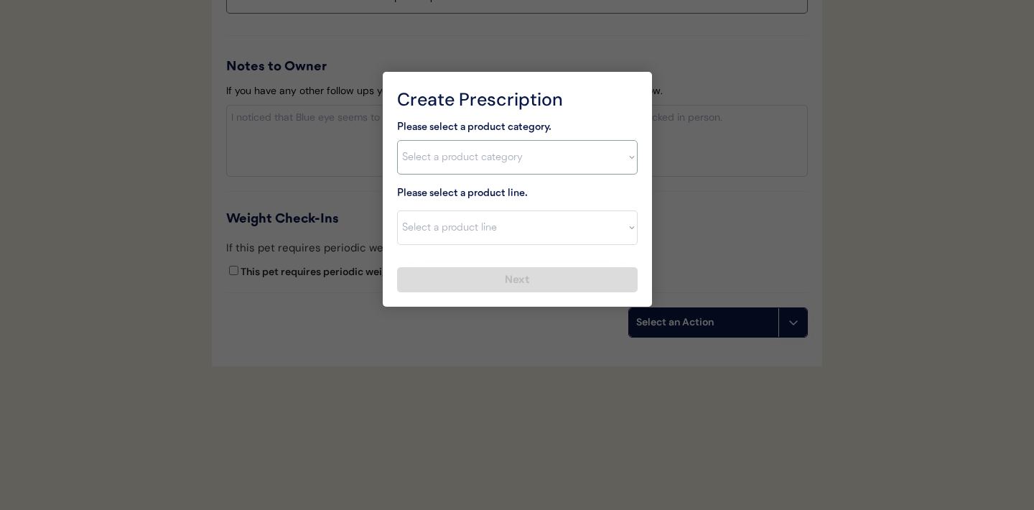
click at [605, 149] on select "Select a product category Allergies Antibiotics Anxiety Combo Parasite Preventi…" at bounding box center [517, 157] width 241 height 34
select select ""combo_parasite_prevention""
click at [623, 236] on select "Select a product line" at bounding box center [517, 227] width 241 height 34
click at [618, 154] on select "Select a product category Allergies Antibiotics Anxiety Combo Parasite Preventi…" at bounding box center [517, 157] width 241 height 34
click at [618, 220] on select "Select a product line Advantage Multi for Dogs Credelio Quattro NexGard Plus Ne…" at bounding box center [517, 227] width 241 height 34
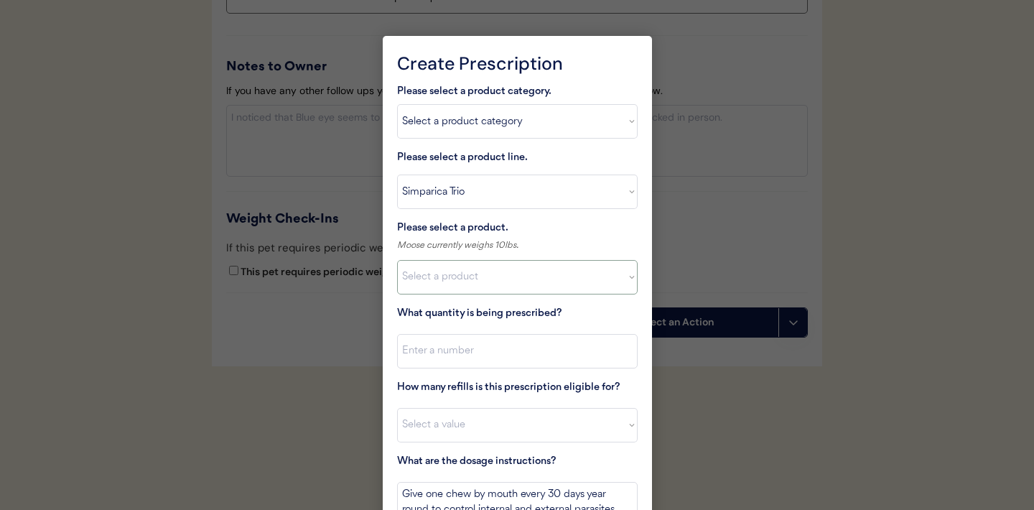
click at [617, 276] on select "Select a product Simparica Trio, 2.8 - 5.5lbs Simparica Trio, 5.6 - 11lbs Simpa…" at bounding box center [517, 277] width 241 height 34
click at [631, 198] on select "Select a product line Advantage Multi for Dogs Credelio Quattro NexGard Plus Ne…" at bounding box center [517, 192] width 241 height 34
click at [610, 279] on select "Select a product NexGard Plus, 4 - 8lbs NexGard Plus, 8.1 - 17lbs NexGard Plus,…" at bounding box center [517, 277] width 241 height 34
click at [625, 192] on select "Select a product line Advantage Multi for Dogs Credelio Quattro NexGard Plus Ne…" at bounding box center [517, 192] width 241 height 34
click at [595, 279] on select "Select a product Simparica Trio, 2.8 - 5.5lbs Simparica Trio, 5.6 - 11lbs Simpa…" at bounding box center [517, 277] width 241 height 34
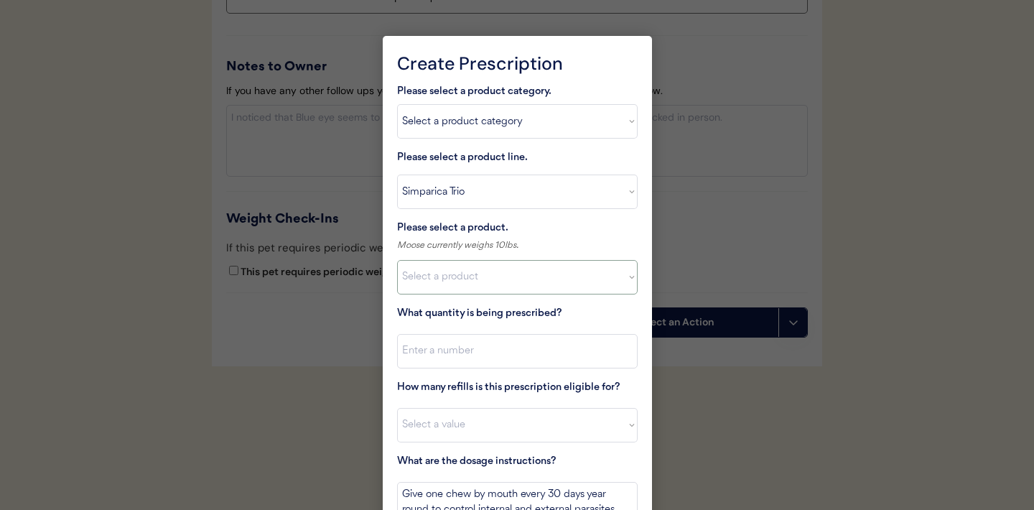
click at [631, 192] on select "Select a product line Advantage Multi for Dogs Credelio Quattro NexGard Plus Ne…" at bounding box center [517, 192] width 241 height 34
select select ""NexGard Plus""
click at [613, 286] on select "Select a product NexGard Plus, 4 - 8lbs NexGard Plus, 8.1 - 17lbs NexGard Plus,…" at bounding box center [517, 277] width 241 height 34
select select ""1348695171700984260__LOOKUP__1709676531321x567382470744496300""
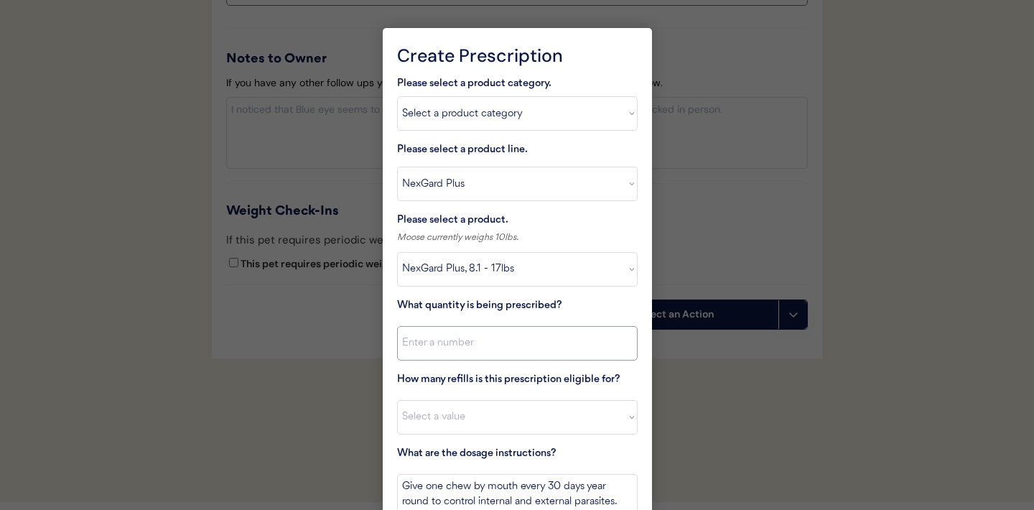
click at [491, 344] on input "input" at bounding box center [517, 343] width 241 height 34
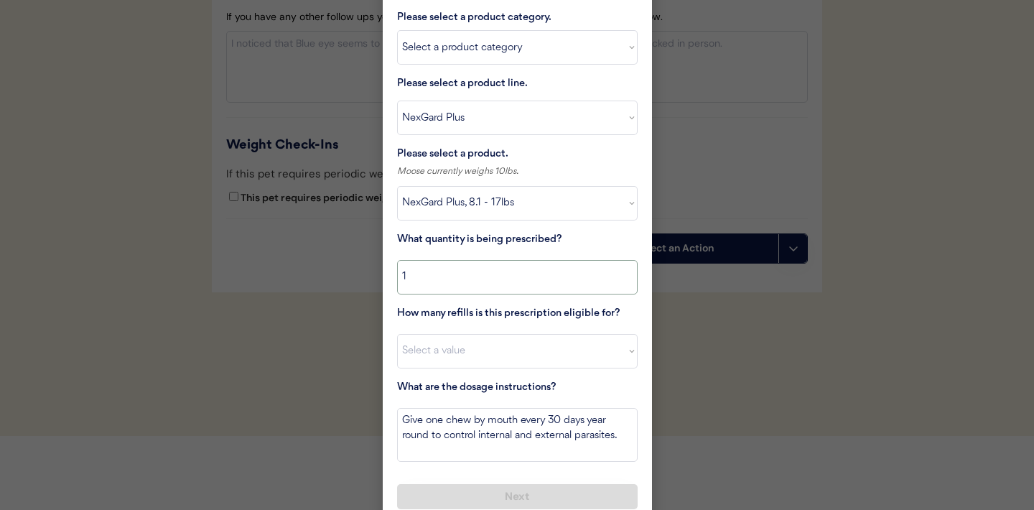
scroll to position [1785, 0]
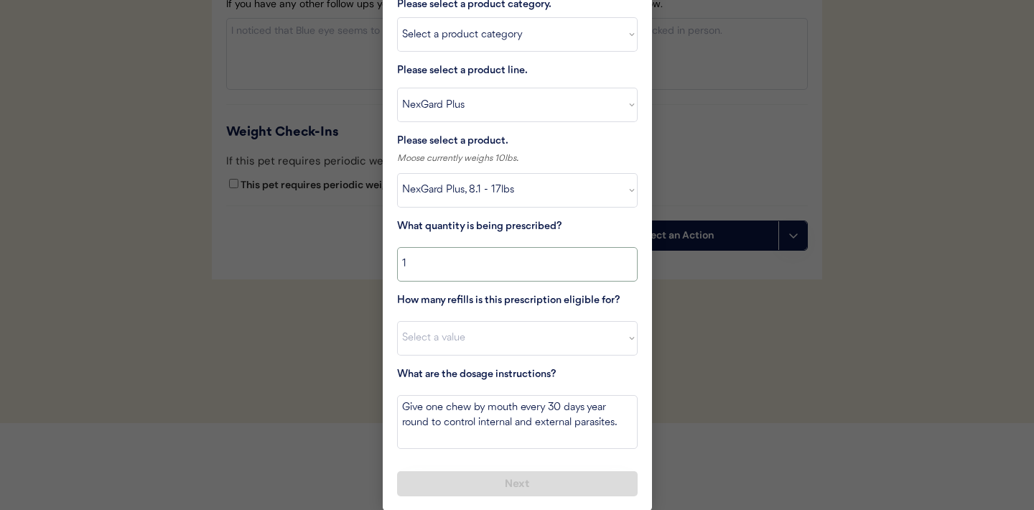
type input "1"
click at [497, 350] on select "Select a value 0 1 2 3 4 5 6 7 8 9 10 11" at bounding box center [517, 338] width 241 height 34
select select "11"
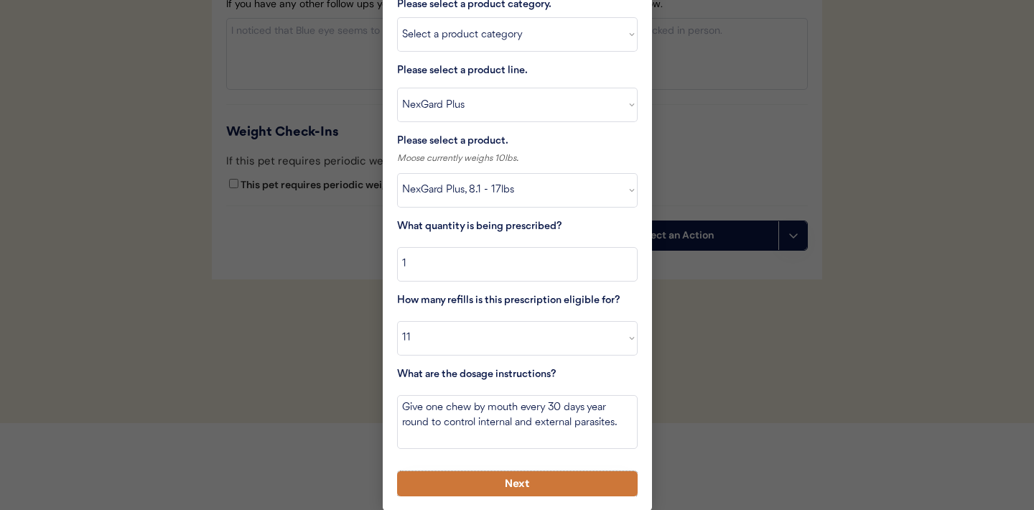
click at [506, 481] on button "Next" at bounding box center [517, 483] width 241 height 25
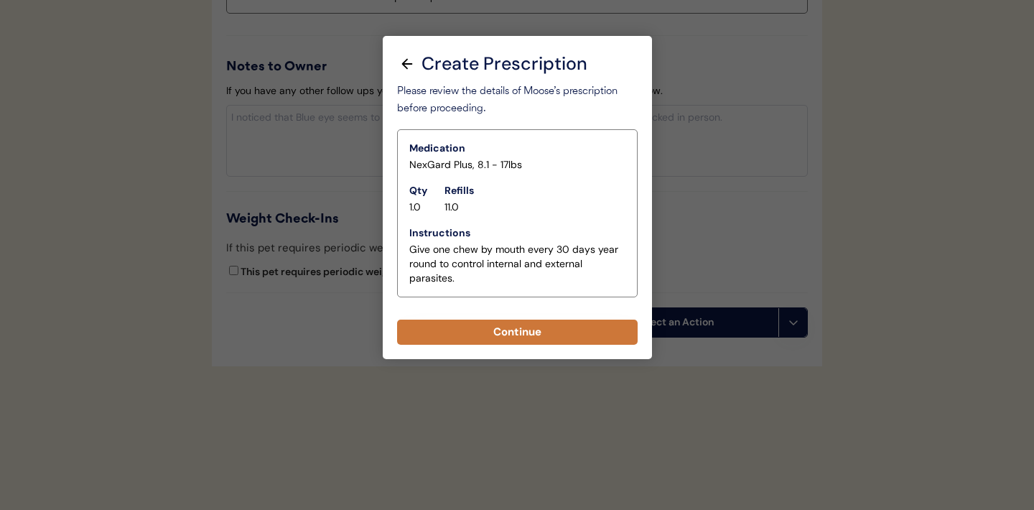
click at [521, 335] on button "Continue" at bounding box center [517, 332] width 241 height 25
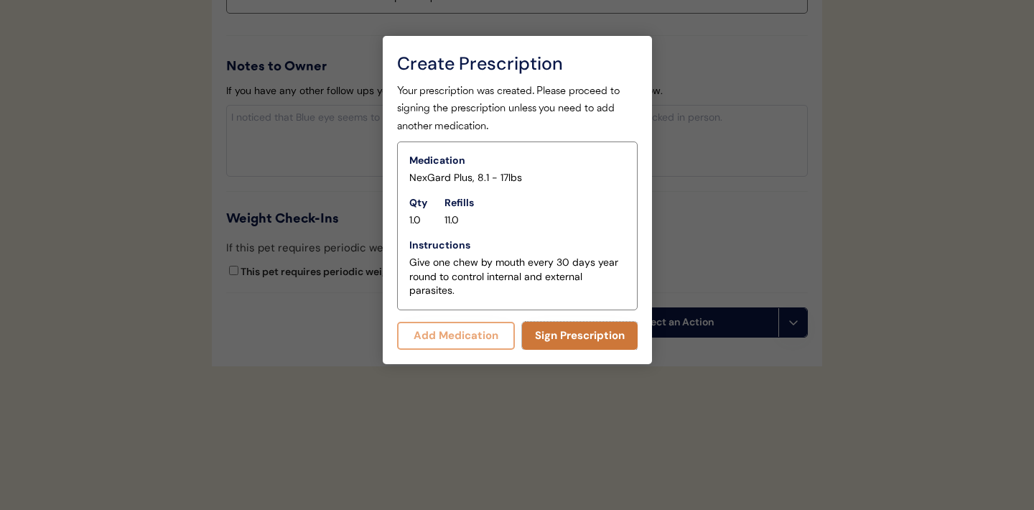
click at [564, 336] on button "Sign Prescription" at bounding box center [580, 336] width 116 height 28
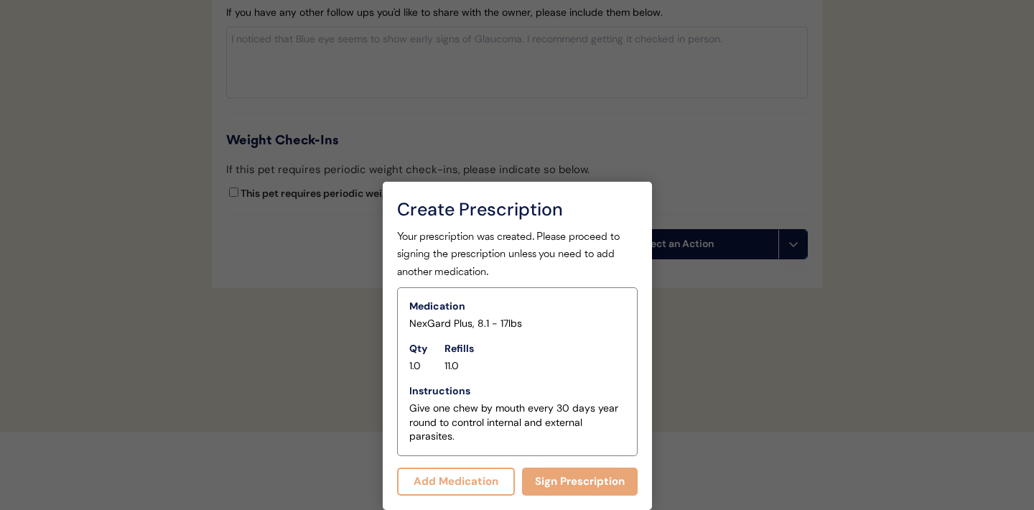
scroll to position [1685, 0]
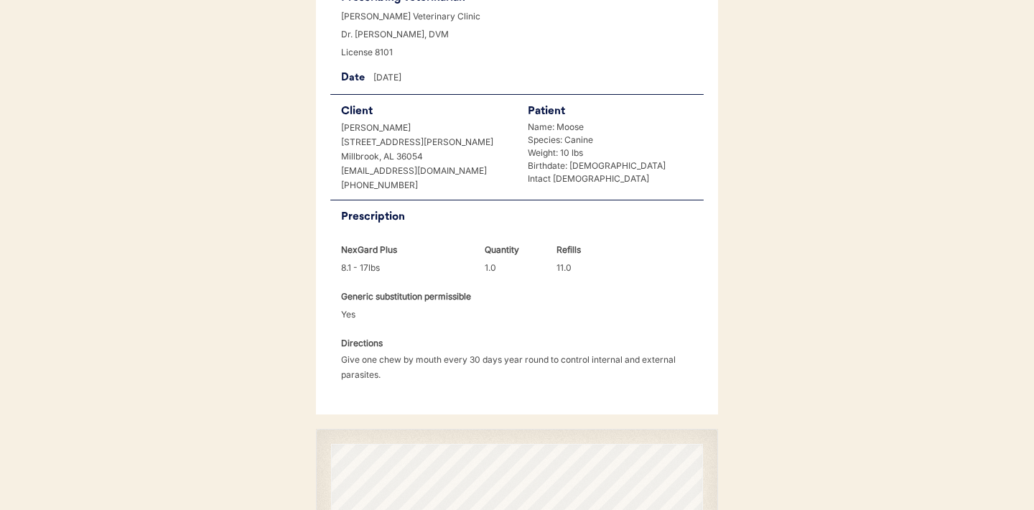
scroll to position [369, 0]
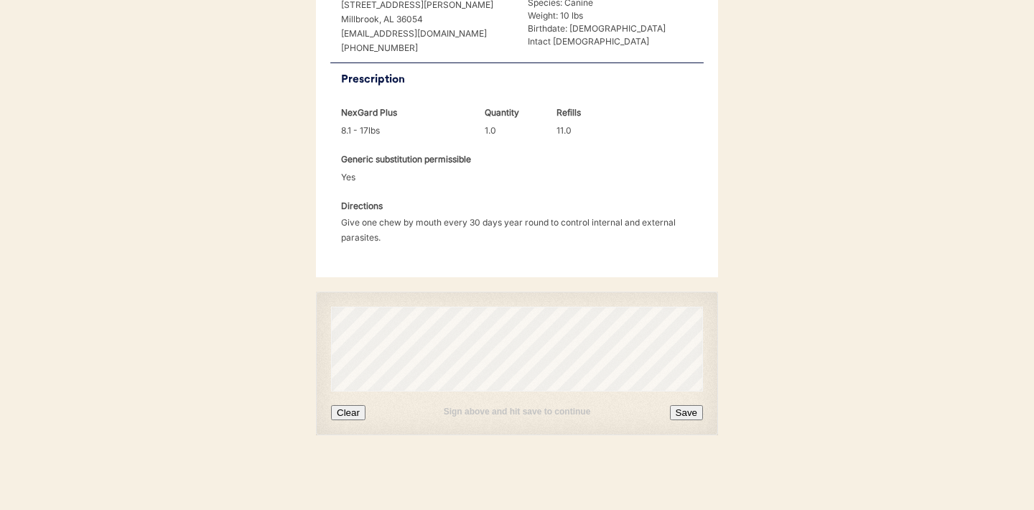
click at [350, 417] on button "Clear" at bounding box center [348, 412] width 34 height 15
click at [345, 411] on button "Clear" at bounding box center [348, 412] width 34 height 15
click at [358, 407] on button "Clear" at bounding box center [348, 412] width 34 height 15
click at [684, 414] on button "Save" at bounding box center [686, 412] width 33 height 15
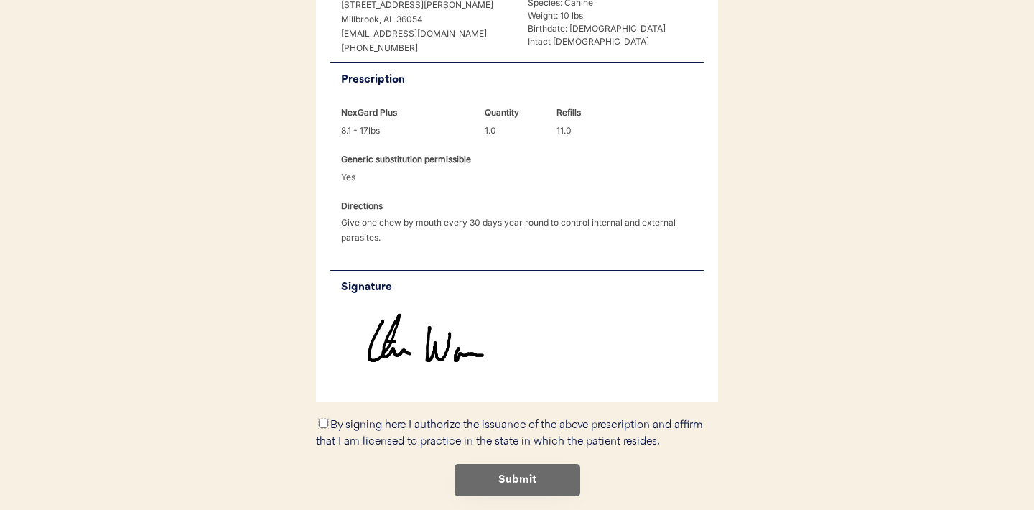
click at [326, 421] on input "By signing here I authorize the issuance of the above prescription and affirm t…" at bounding box center [323, 423] width 9 height 9
checkbox input "true"
click at [480, 480] on button "Submit" at bounding box center [518, 480] width 126 height 32
